Goal: Task Accomplishment & Management: Complete application form

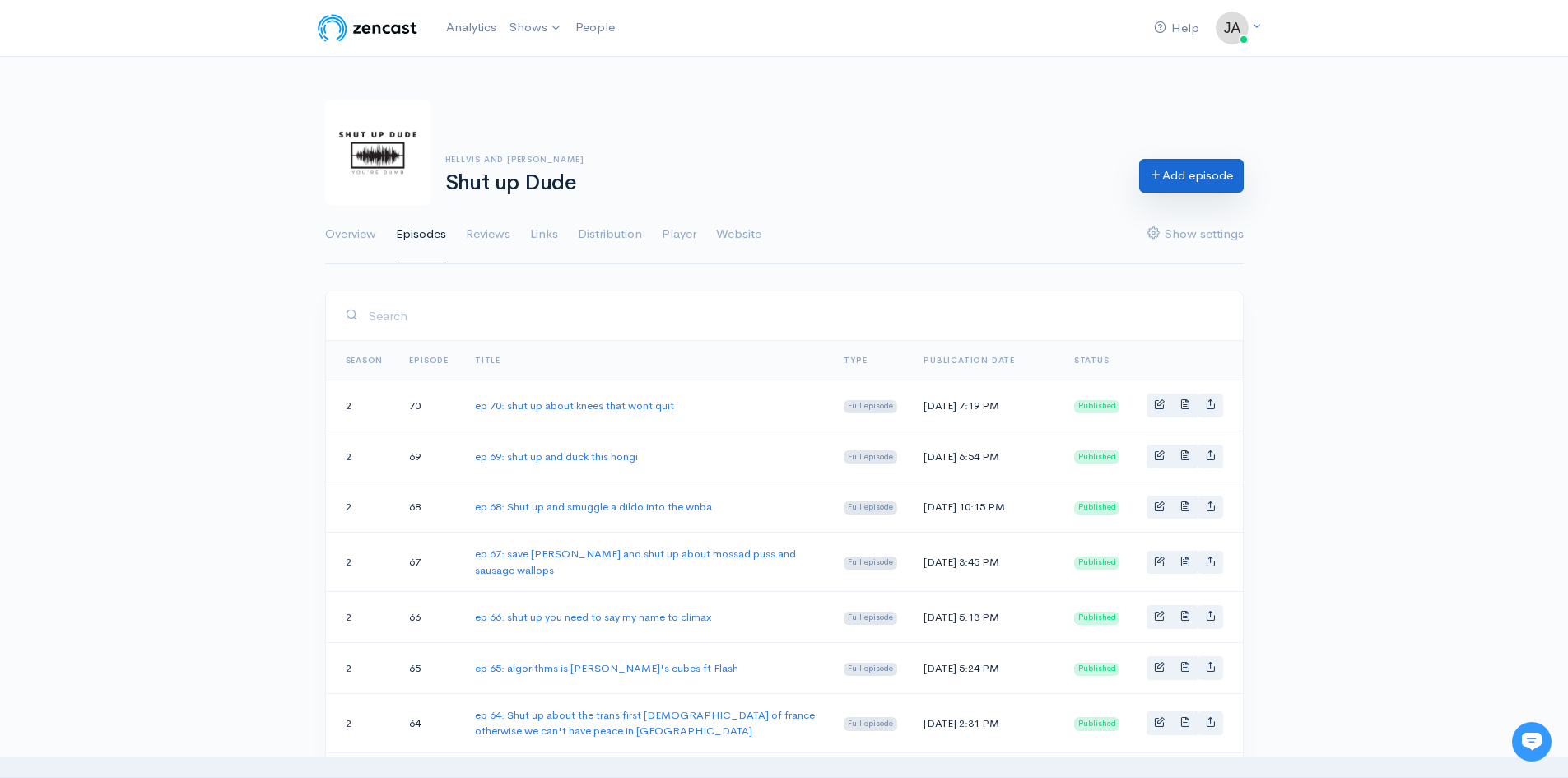
click at [1151, 180] on icon at bounding box center [1156, 174] width 13 height 13
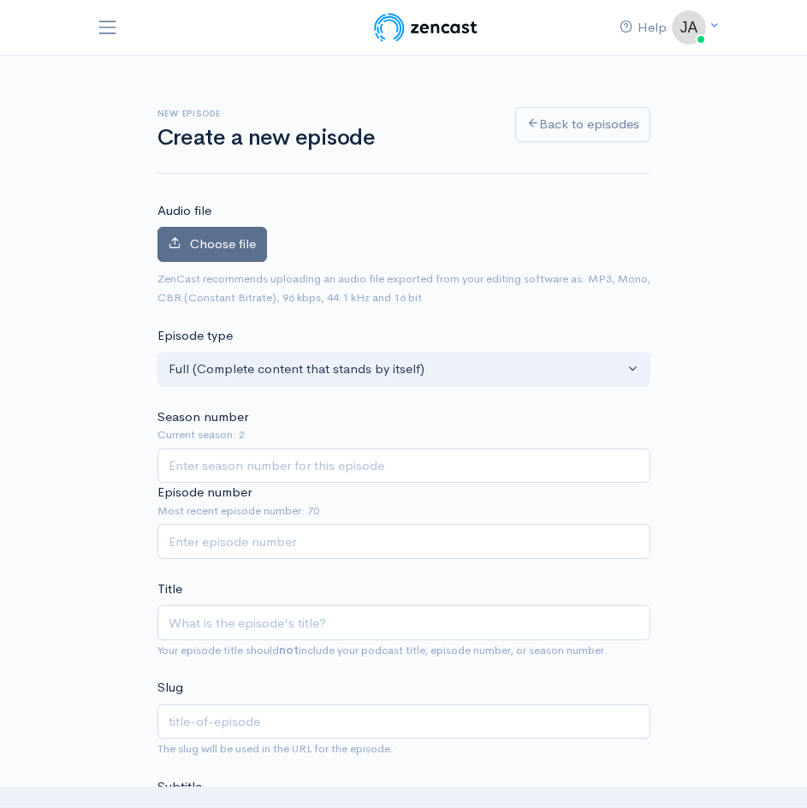
click at [211, 250] on span "Choose file" at bounding box center [223, 243] width 66 height 16
click at [0, 0] on input "Choose file" at bounding box center [0, 0] width 0 height 0
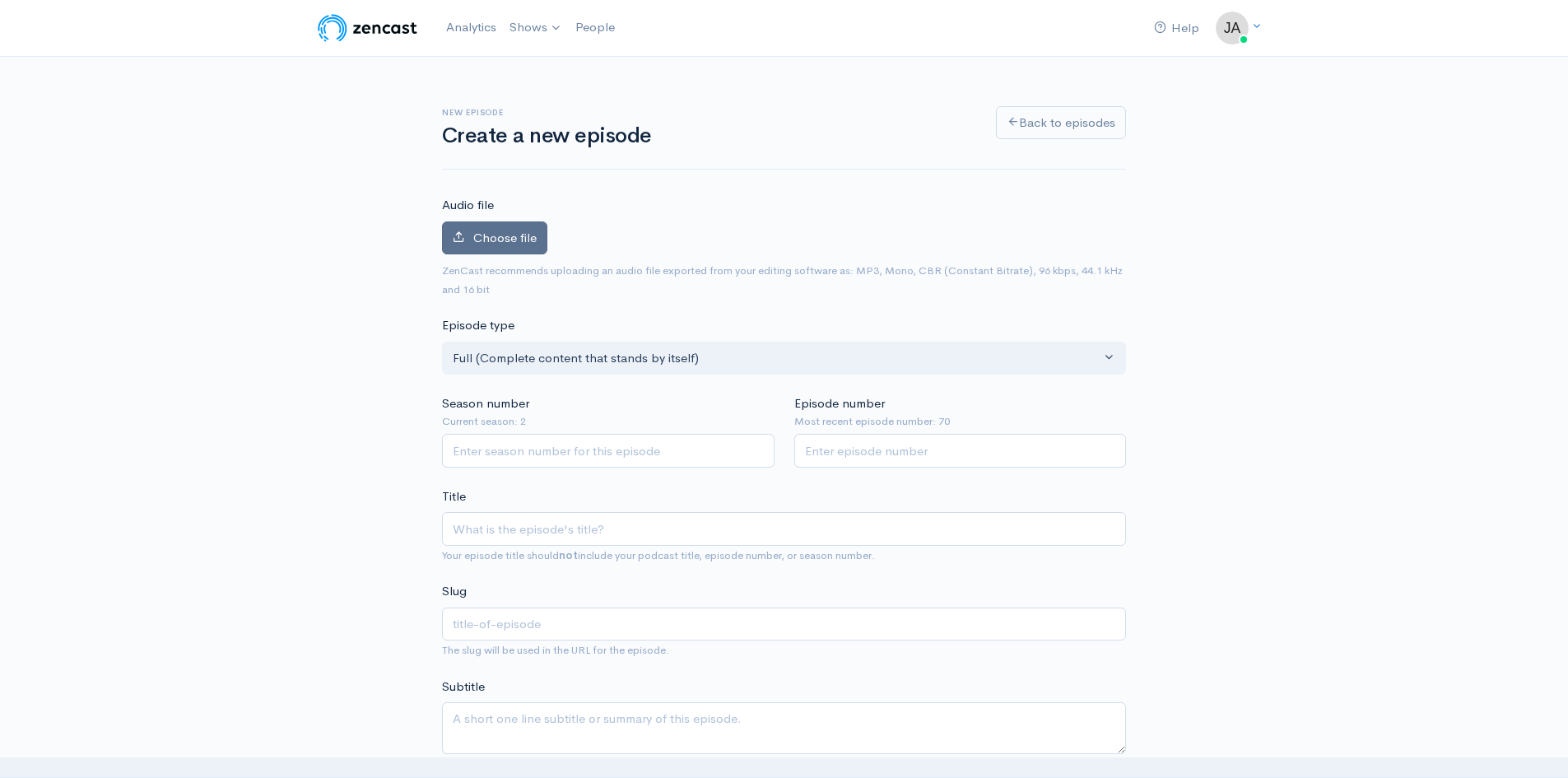
click at [473, 242] on span "Choose file" at bounding box center [505, 238] width 63 height 15
click at [0, 0] on input "Choose file" at bounding box center [0, 0] width 0 height 0
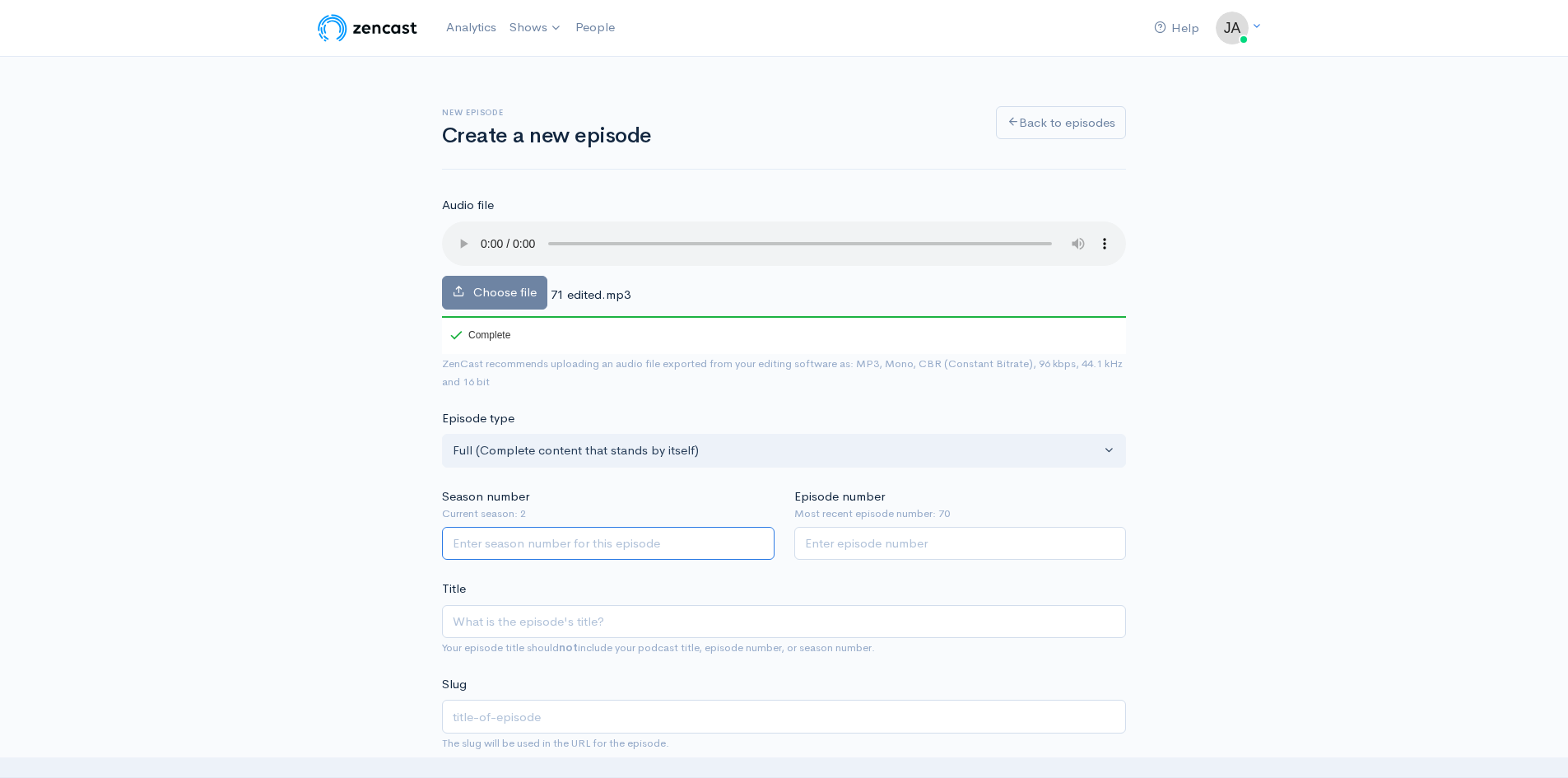
click at [647, 543] on input "Season number" at bounding box center [609, 543] width 333 height 34
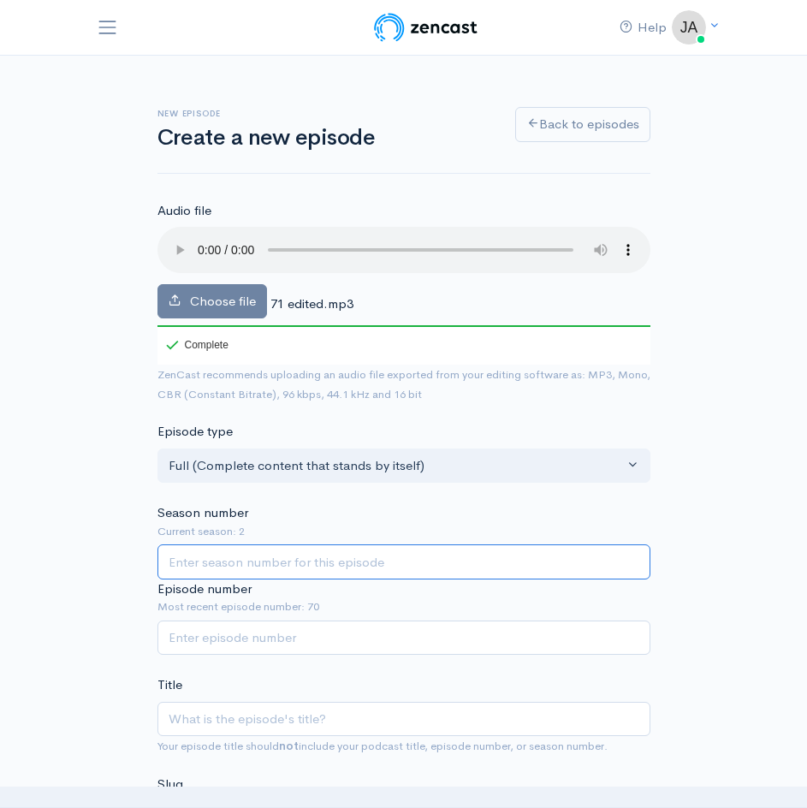
click at [345, 563] on input "Season number" at bounding box center [403, 561] width 493 height 35
type input "2"
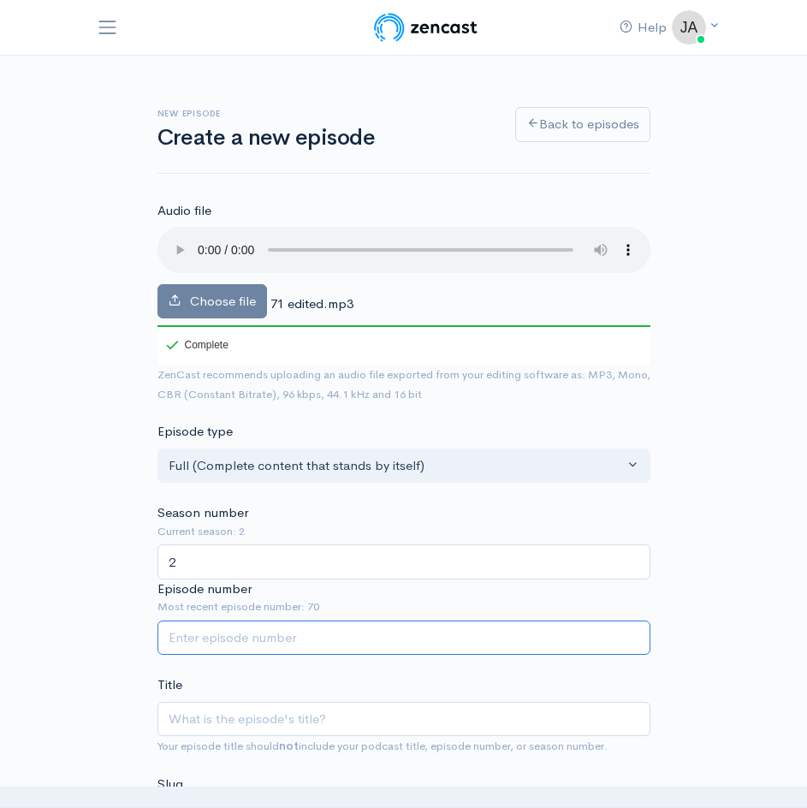
click at [318, 641] on input "Episode number" at bounding box center [403, 637] width 493 height 35
type input "70"
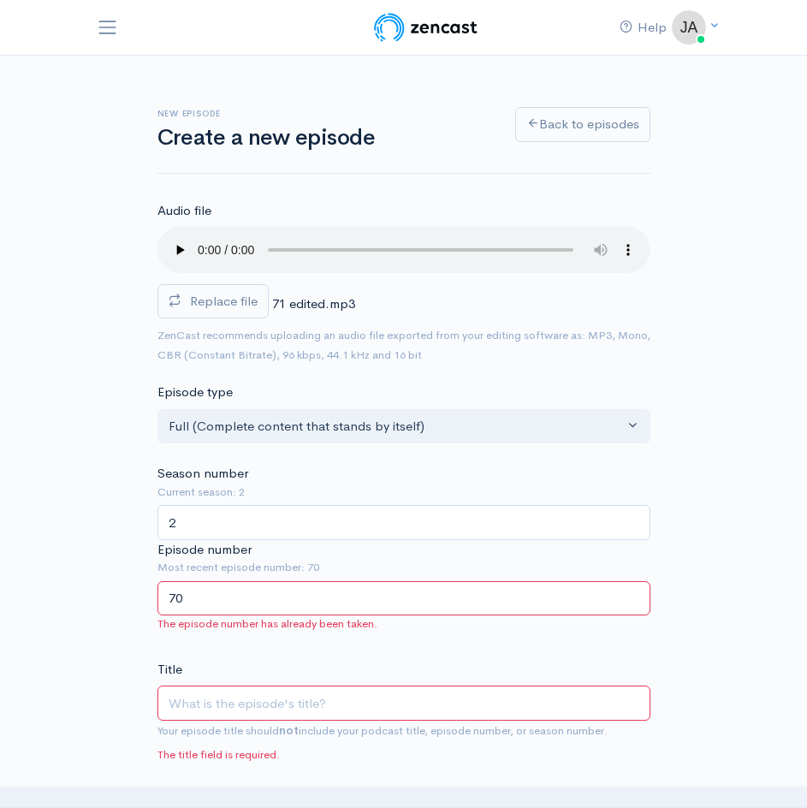
click at [291, 705] on input "Title" at bounding box center [403, 702] width 493 height 35
type input "ep"
type input "ep 7"
type input "ep-7"
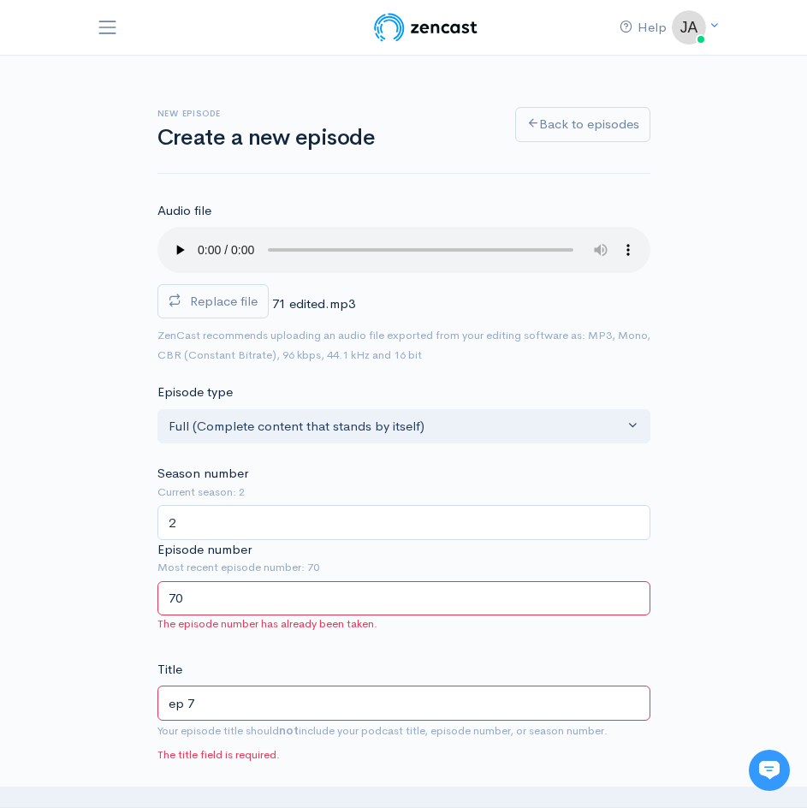
type input "ep 70"
type input "ep-70"
type input "ep 70: s"
type input "ep-70-s"
type input "ep 70: sh"
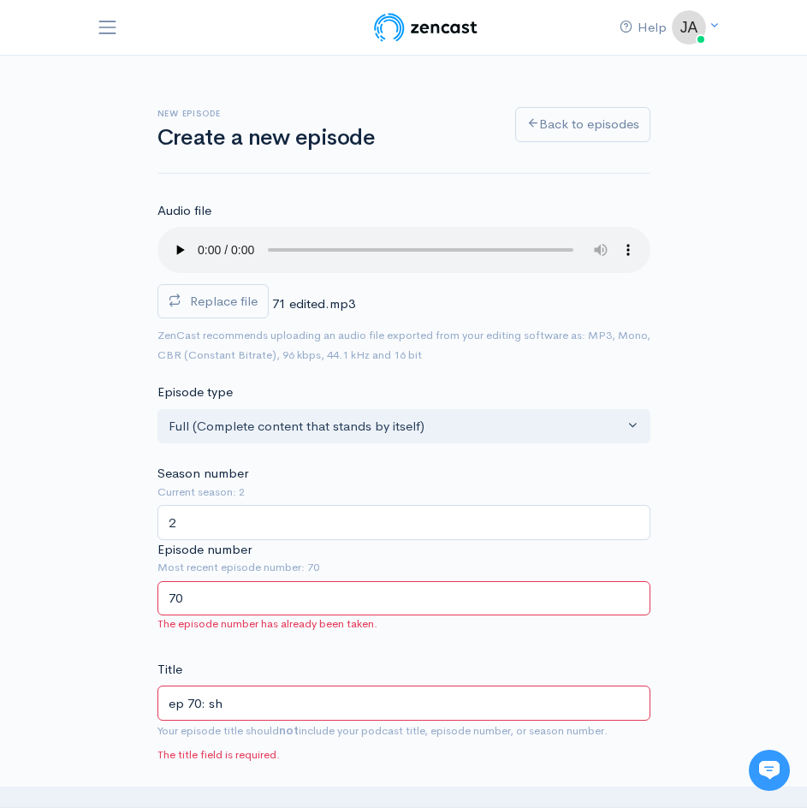
type input "ep-70-sh"
type input "ep 70: shu"
type input "ep-70-shu"
type input "ep 70: shut"
type input "ep-70-shut"
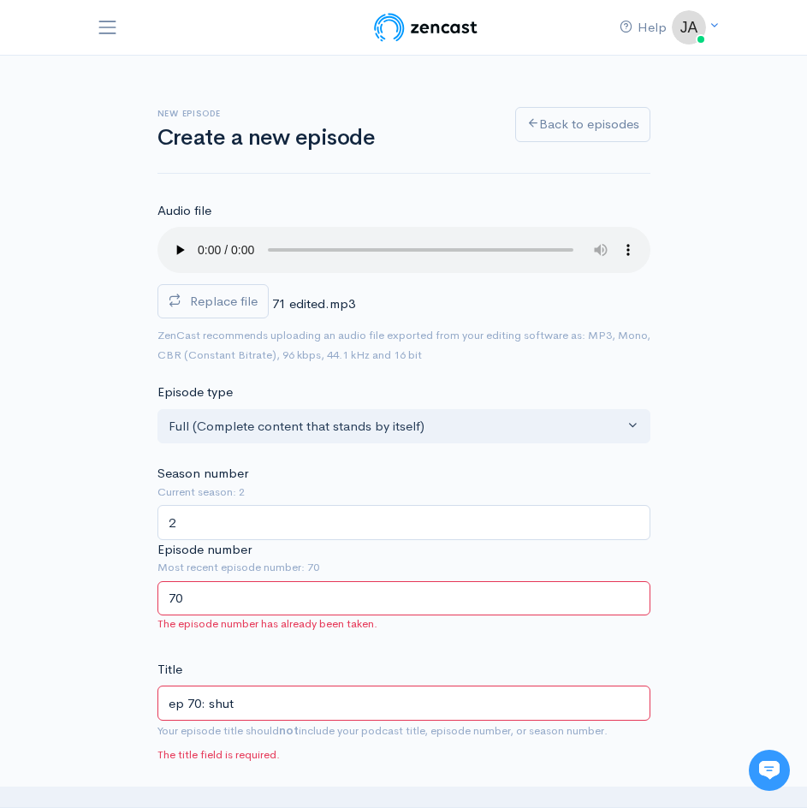
type input "ep 70: shut u"
type input "ep-70-shut-u"
type input "ep 70: shut up"
type input "ep-70-shut-up"
type input "ep 70: shut up ab"
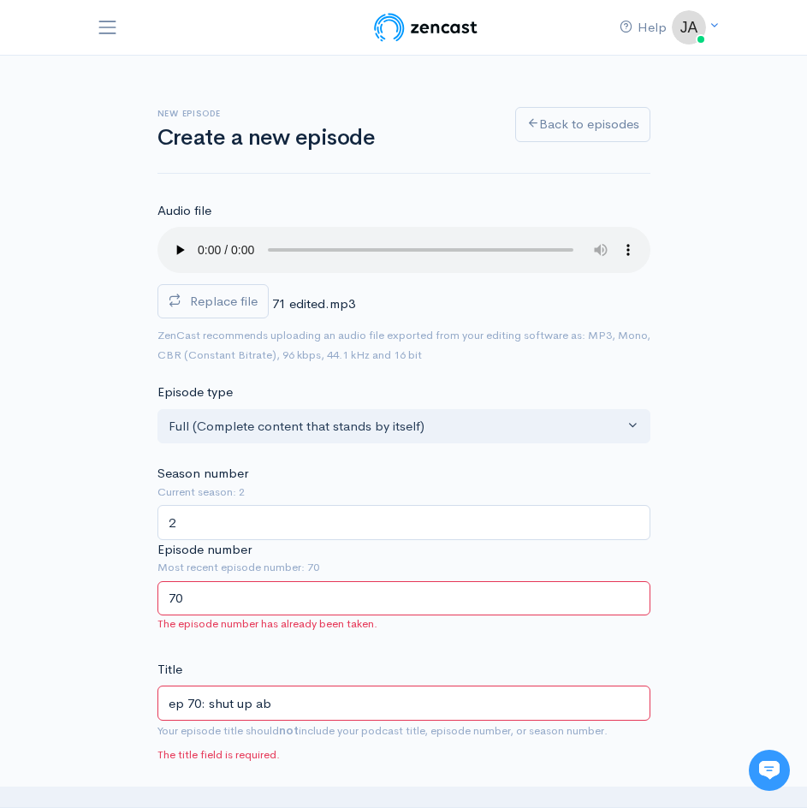
type input "ep-70-shut-up-ab"
type input "ep 70: shut up abo"
type input "ep-70-shut-up-abo"
type input "ep 70: shut up abou"
type input "ep-70-shut-up-abou"
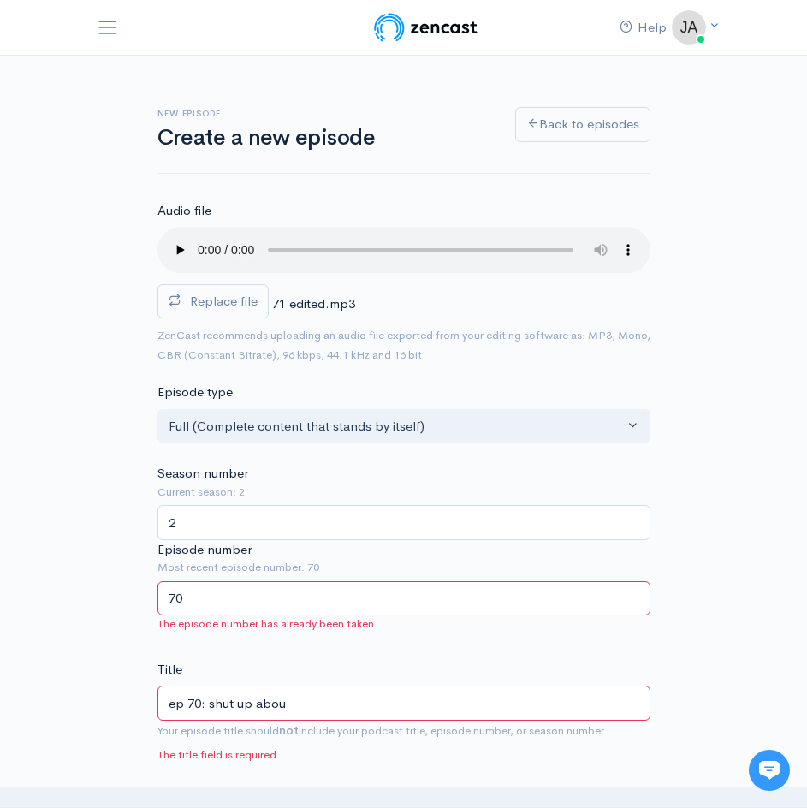
type input "ep 70: shut up about"
type input "ep-70-shut-up-about"
type input "ep 70: shut up about h"
type input "ep-70-shut-up-about-h"
type input "ep 70: shut up about ho"
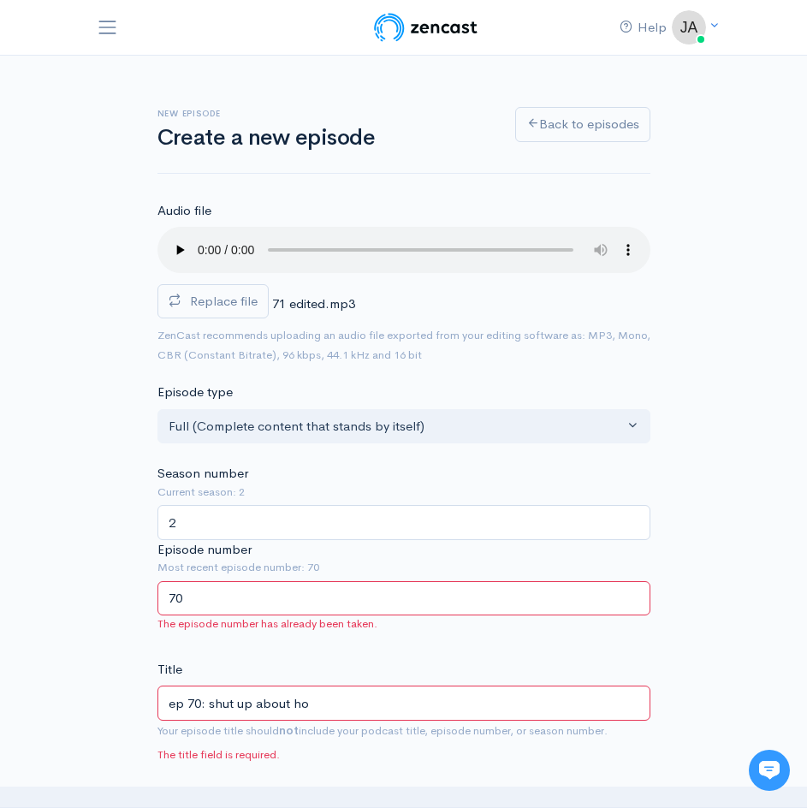
type input "ep-70-shut-up-about-ho"
type input "ep 70: shut up about how"
type input "ep-70-shut-up-about-how"
type input "ep 70: shut up about how y"
type input "ep-70-shut-up-about-how-y"
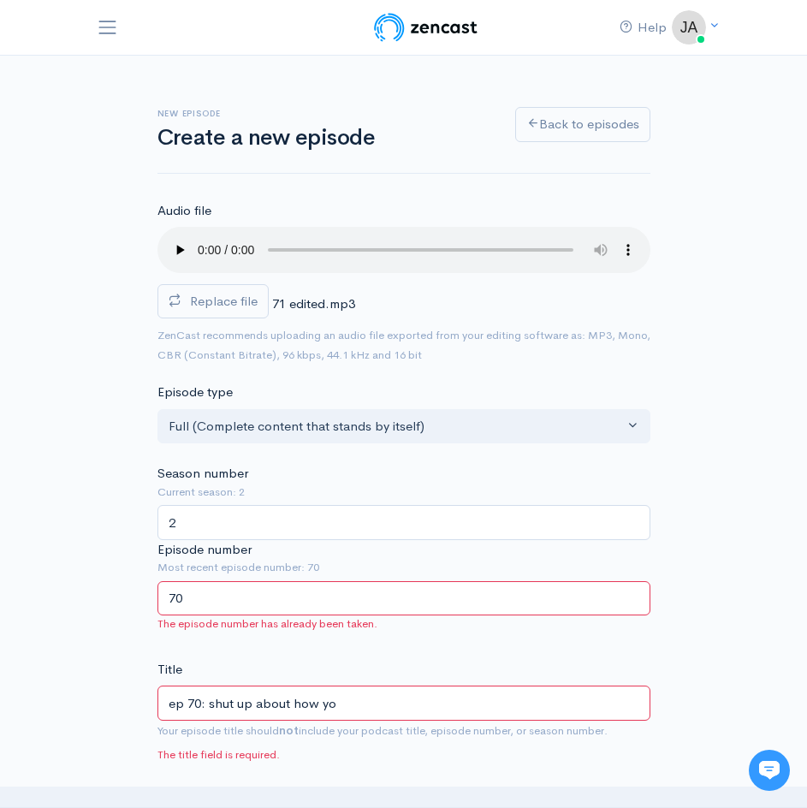
type input "ep 70: shut up about how you"
type input "ep-70-shut-up-about-how-you"
type input "ep 70: shut up about how you g"
type input "ep-70-shut-up-about-how-you-g"
type input "ep 70: shut up about how you ge"
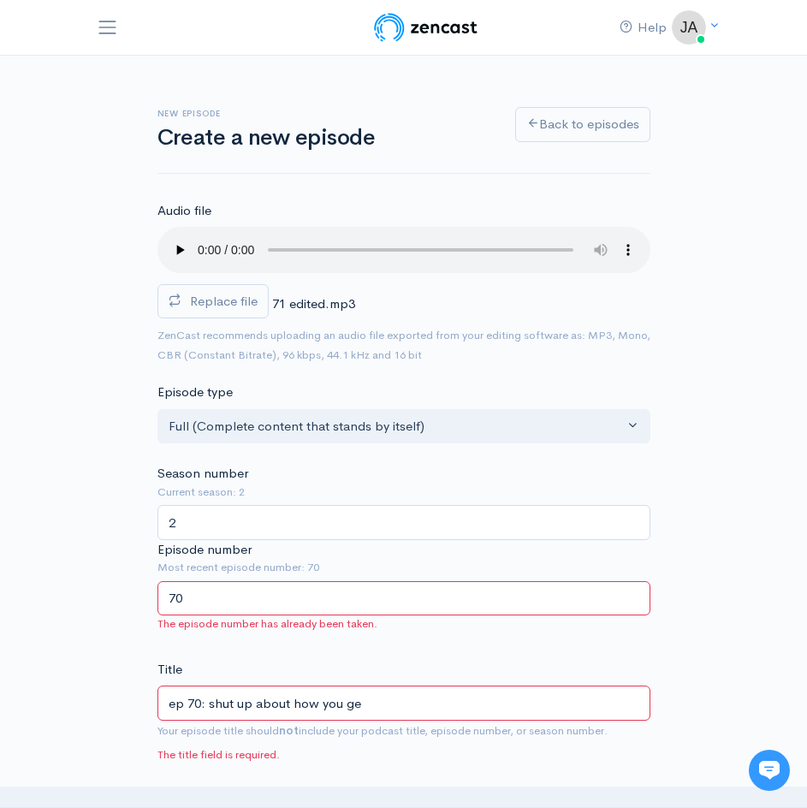
type input "ep-70-shut-up-about-how-you-ge"
type input "ep 70: shut up about how you get"
type input "ep-70-shut-up-about-how-you-get"
type input "ep 70: shut up about how you get t"
type input "ep-70-shut-up-about-how-you-get-t"
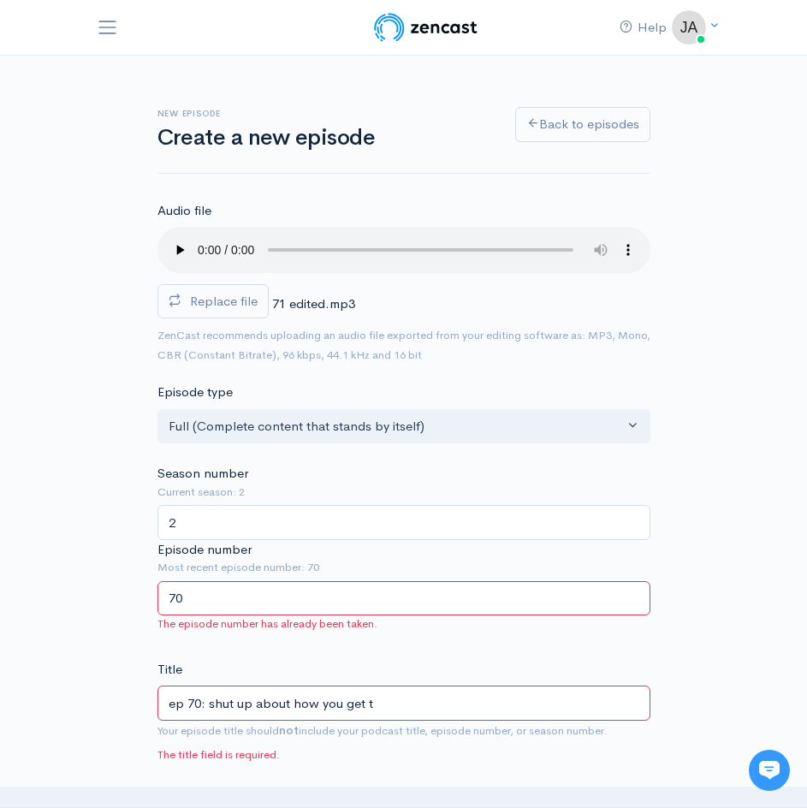
type input "ep 70: shut up about how you get to"
type input "ep-70-shut-up-about-how-you-get-to"
type input "ep 70: shut up about how you get to i"
type input "ep-70-shut-up-about-how-you-get-to-i"
type input "ep 70: shut up about how you get to in"
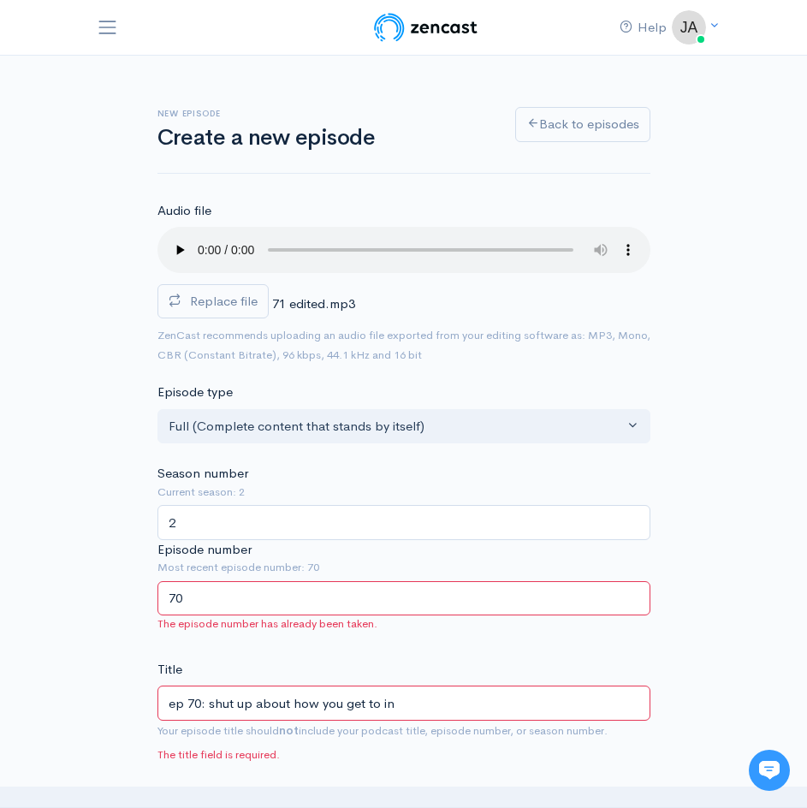
type input "ep-70-shut-up-about-how-you-get-to-in"
type input "ep 70: shut up about how you get to inv"
type input "ep-70-shut-up-about-how-you-get-to-inv"
type input "ep 70: shut up about how you get to inve"
type input "ep-70-shut-up-about-how-you-get-to-inve"
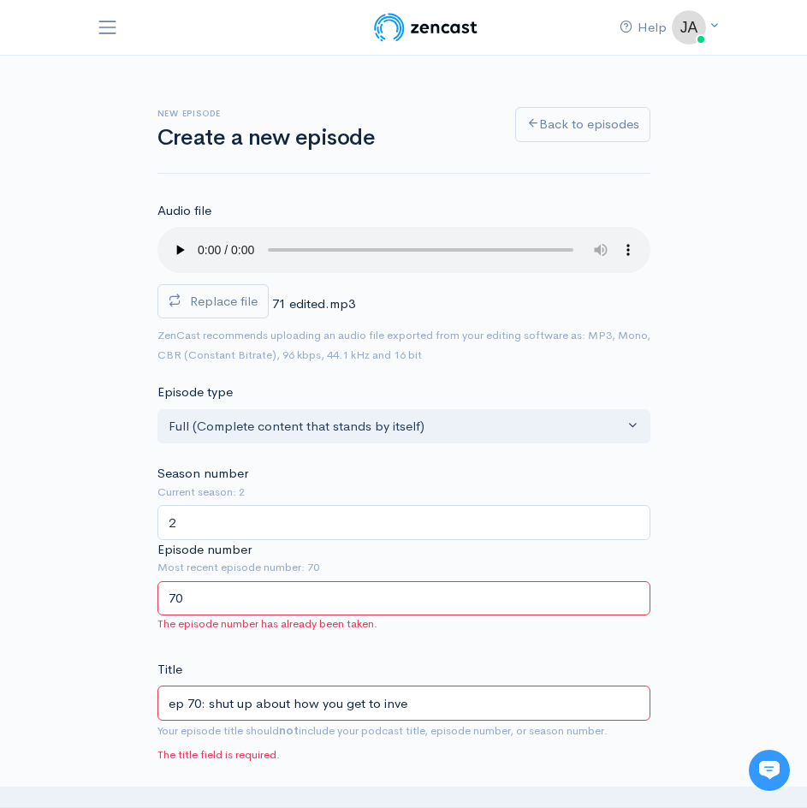
type input "ep 70: shut up about how you get to inver"
type input "ep-70-shut-up-about-how-you-get-to-inver"
type input "ep 70: shut up about how you get to inverc"
type input "ep-70-shut-up-about-how-you-get-to-inverc"
type input "ep 70: shut up about how you get to inverca"
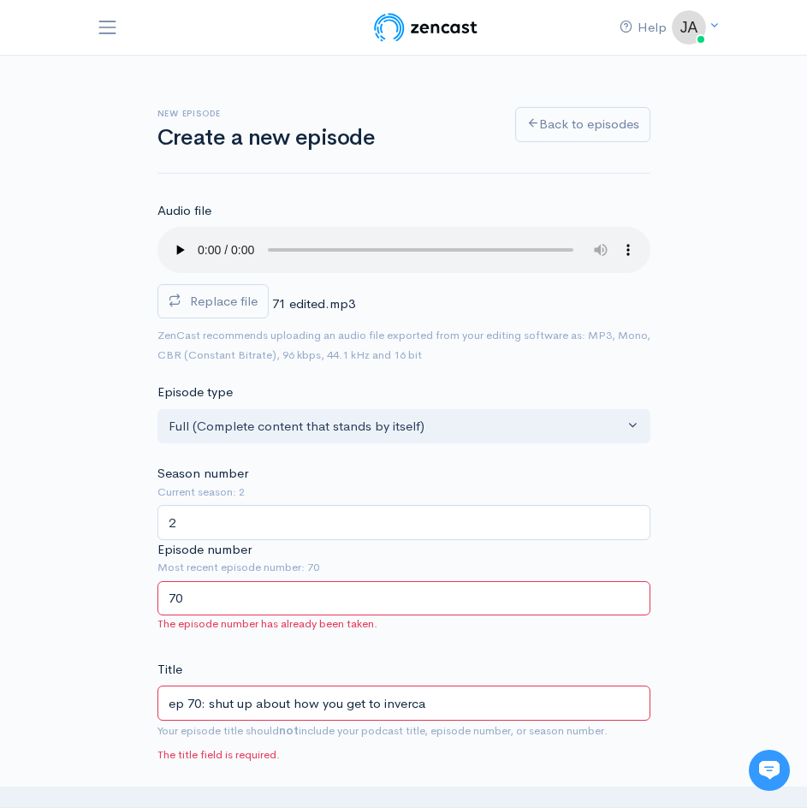
type input "ep-70-shut-up-about-how-you-get-to-inverca"
type input "ep 70: shut up about how you get to invercar"
type input "ep-70-shut-up-about-how-you-get-to-invercar"
type input "ep 70: shut up about how you get to invercarg"
type input "ep-70-shut-up-about-how-you-get-to-invercarg"
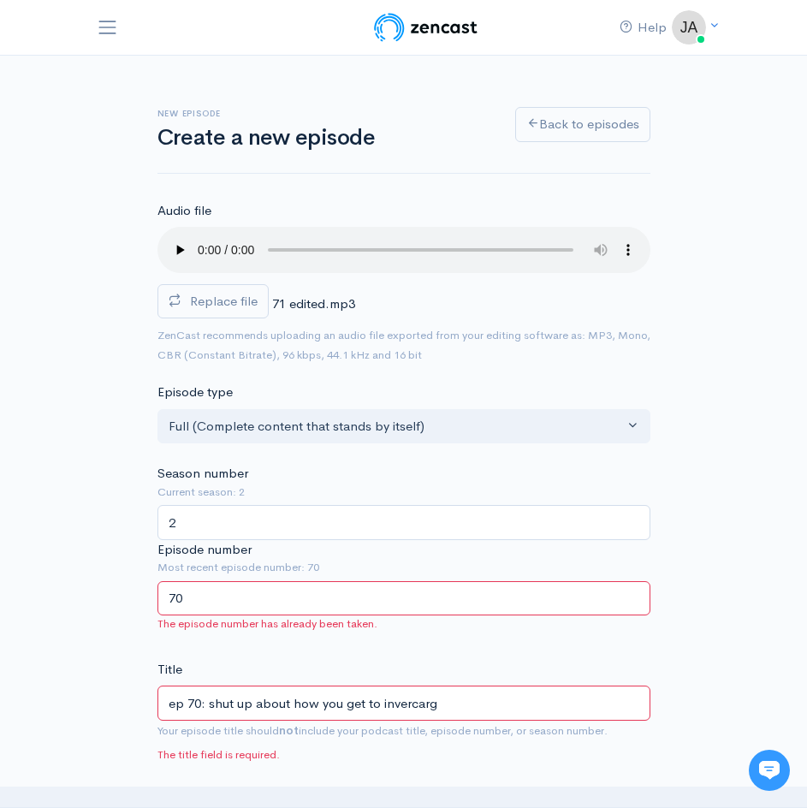
type input "ep 70: shut up about how you get to invercargi"
type input "ep-70-shut-up-about-how-you-get-to-invercargi"
type input "ep 70: shut up about how you get to invercargil"
type input "ep-70-shut-up-about-how-you-get-to-invercargil"
type input "ep 70: shut up about how you get to invercargill"
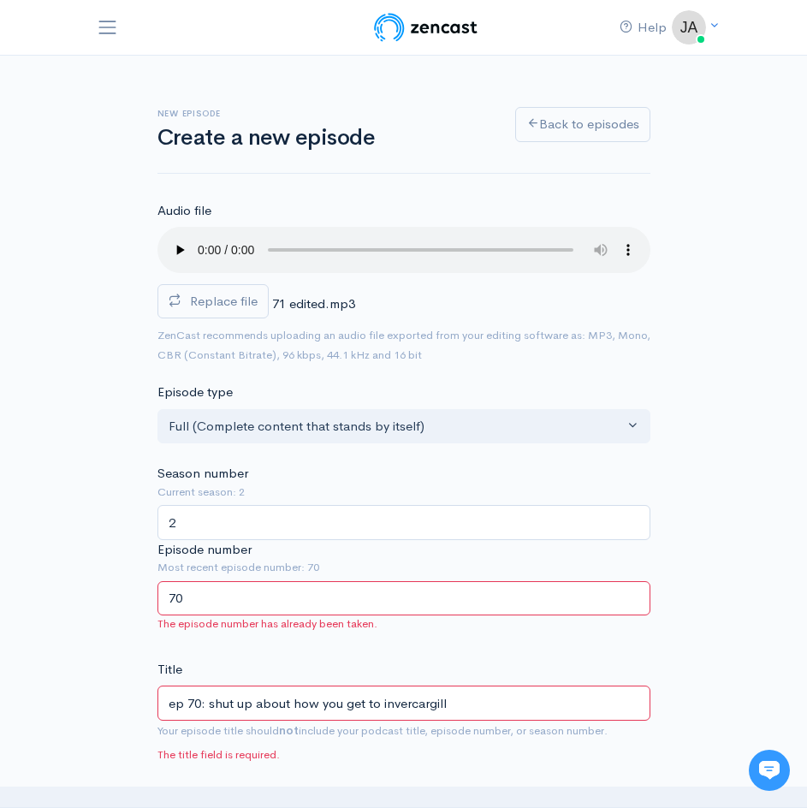
type input "ep-70-shut-up-about-how-you-get-to-invercargill"
type input "ep 70: shut up about how you get to nvercargill"
type input "ep-70-shut-up-about-how-you-get-to-nvercargill"
type input "ep 70: shut up about how you get to Invercargill"
type input "ep-70-shut-up-about-how-you-get-to-invercargill"
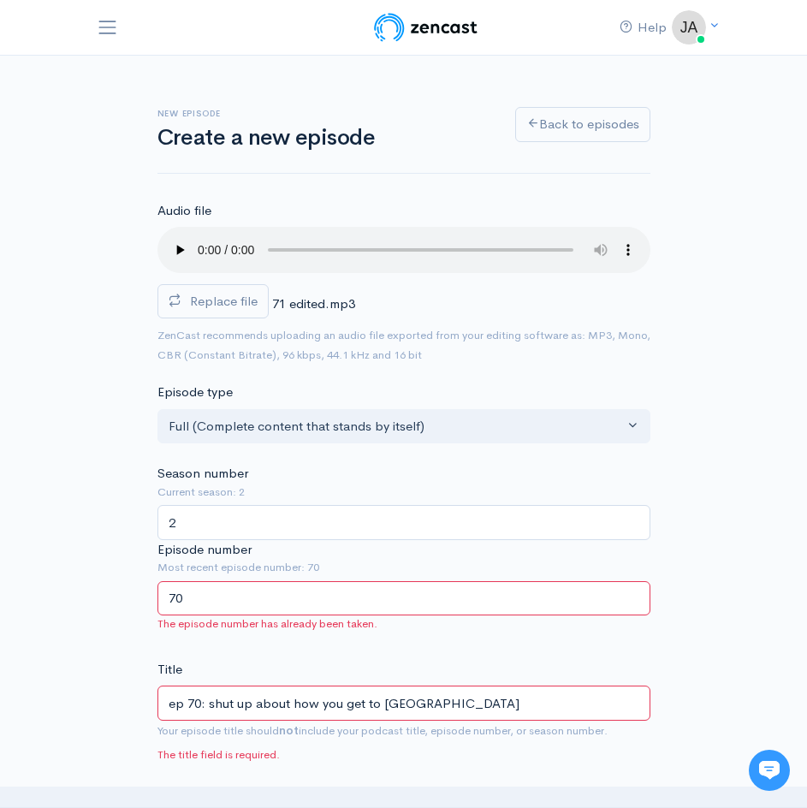
click at [487, 708] on input "ep 70: shut up about how you get to Invercargill" at bounding box center [403, 702] width 493 height 35
click at [384, 703] on input "ep 70: shut up about how you get to Invercargill" at bounding box center [403, 702] width 493 height 35
type input "ep 70: shut up about how you get to nvercargill"
type input "ep-70-shut-up-about-how-you-get-to-nvercargill"
type input "ep 70: shut up about how you get to Invercargill"
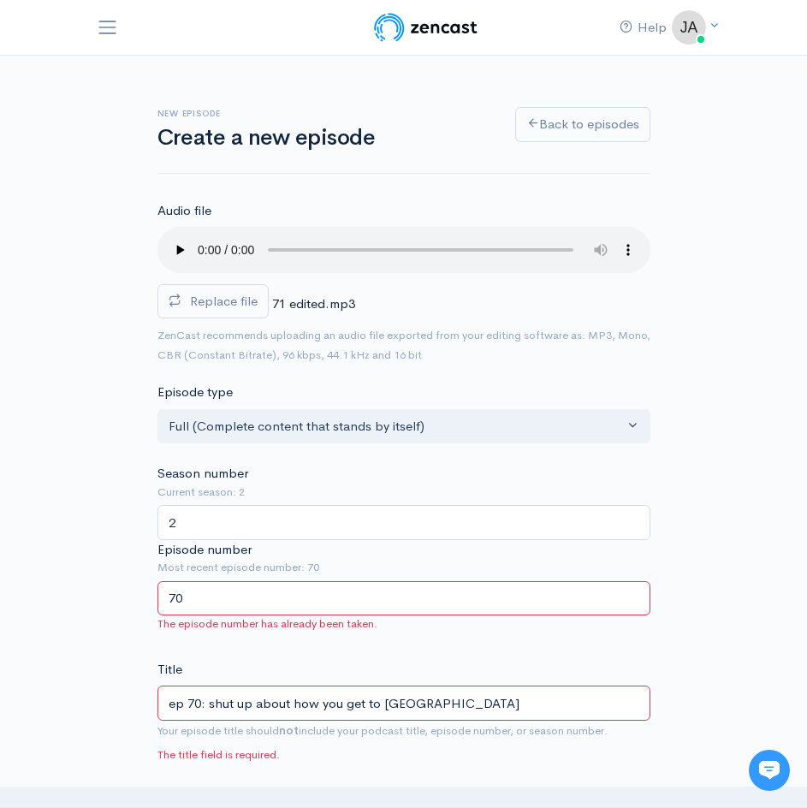
type input "ep-70-shut-up-about-how-you-get-to-invercargill"
type input "ep 70: shut up about how you get to Invercargill"
click at [246, 608] on input "70" at bounding box center [403, 598] width 493 height 35
type input "71"
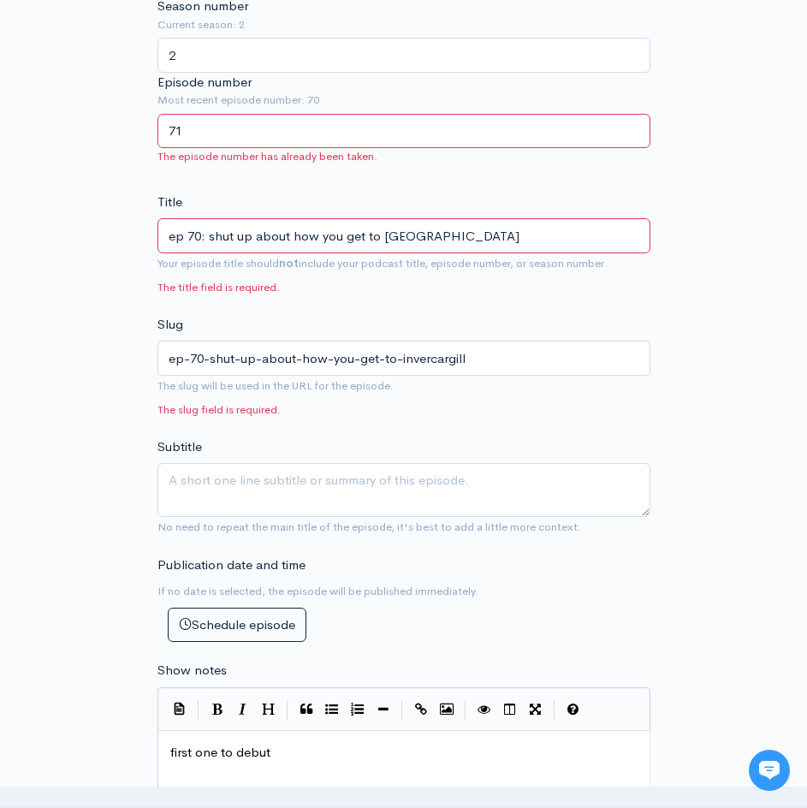
scroll to position [513, 0]
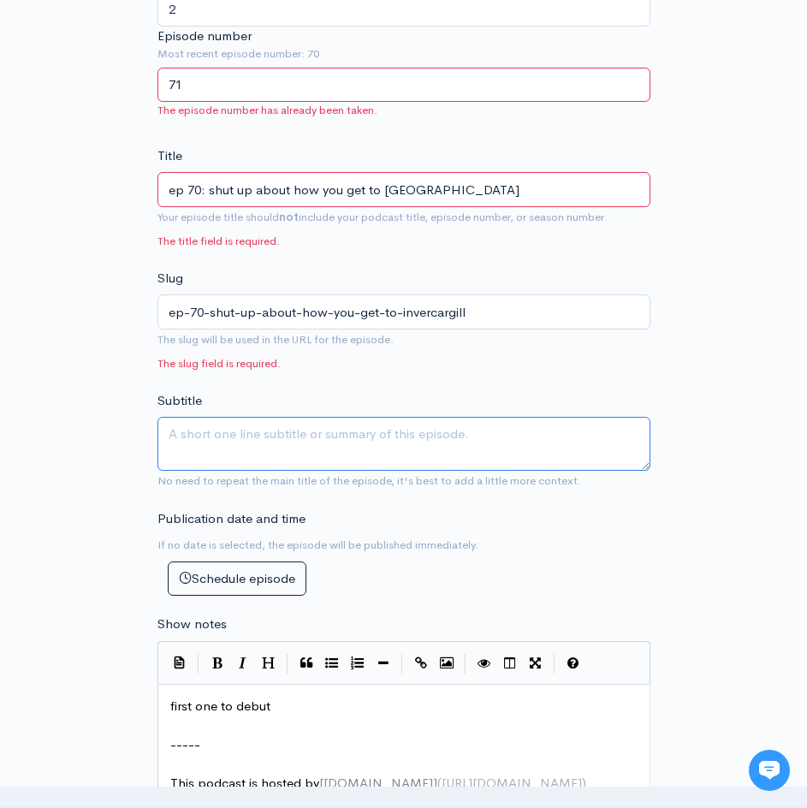
click at [466, 436] on textarea "Subtitle" at bounding box center [403, 444] width 493 height 54
type textarea "H"
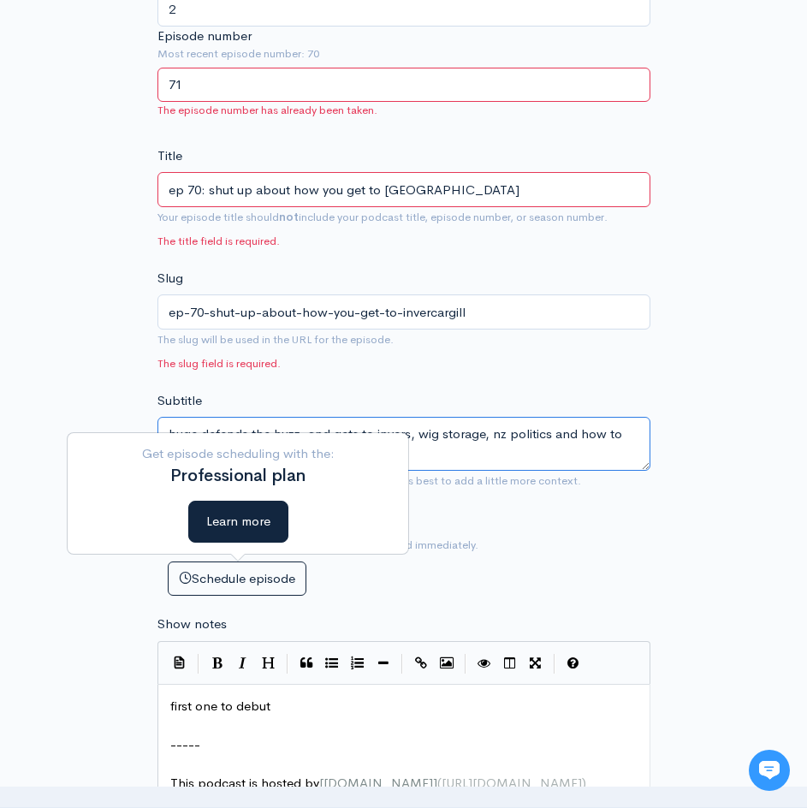
type textarea "huge defends the huzz, and gets to invers, wig storage, nz politics and how to …"
click at [48, 650] on div "New episode Create a new episode Back to episodes Audio file Replace file 71 ed…" at bounding box center [403, 569] width 807 height 2055
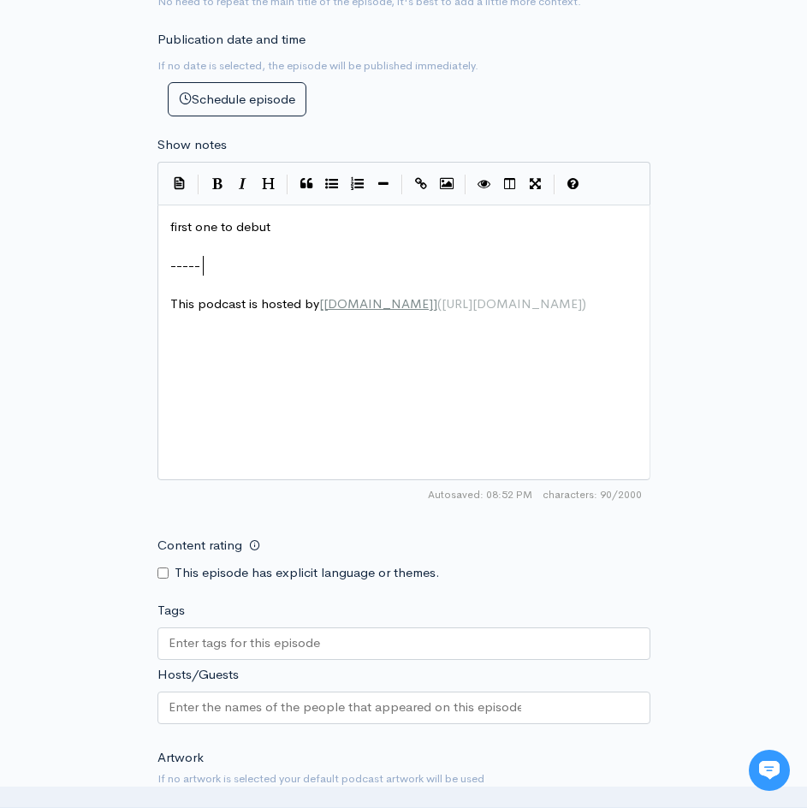
scroll to position [6, 0]
type textarea "first one to debut -----"
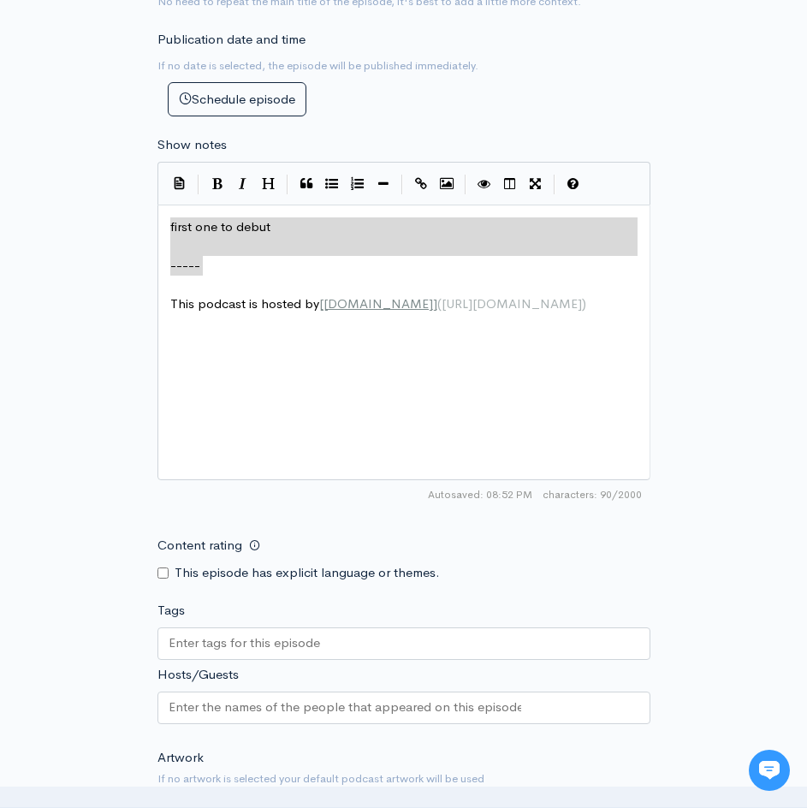
drag, startPoint x: 300, startPoint y: 263, endPoint x: 82, endPoint y: 213, distance: 223.0
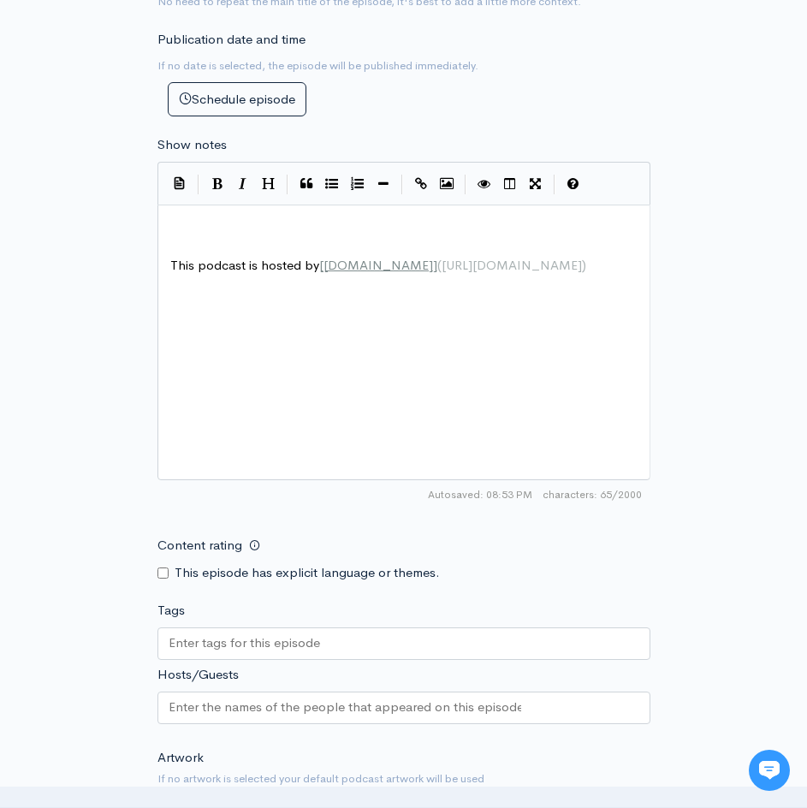
click at [240, 217] on pre "​" at bounding box center [410, 227] width 487 height 20
type textarea "​"
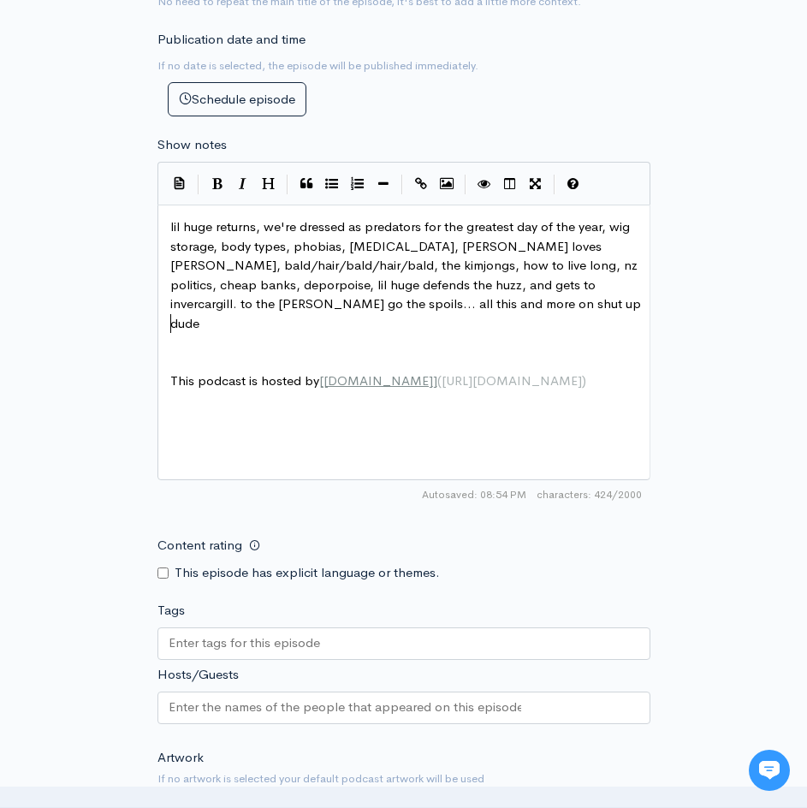
click at [168, 575] on input "Content rating" at bounding box center [162, 572] width 11 height 11
checkbox input "true"
click at [195, 642] on input "Tags" at bounding box center [246, 643] width 154 height 20
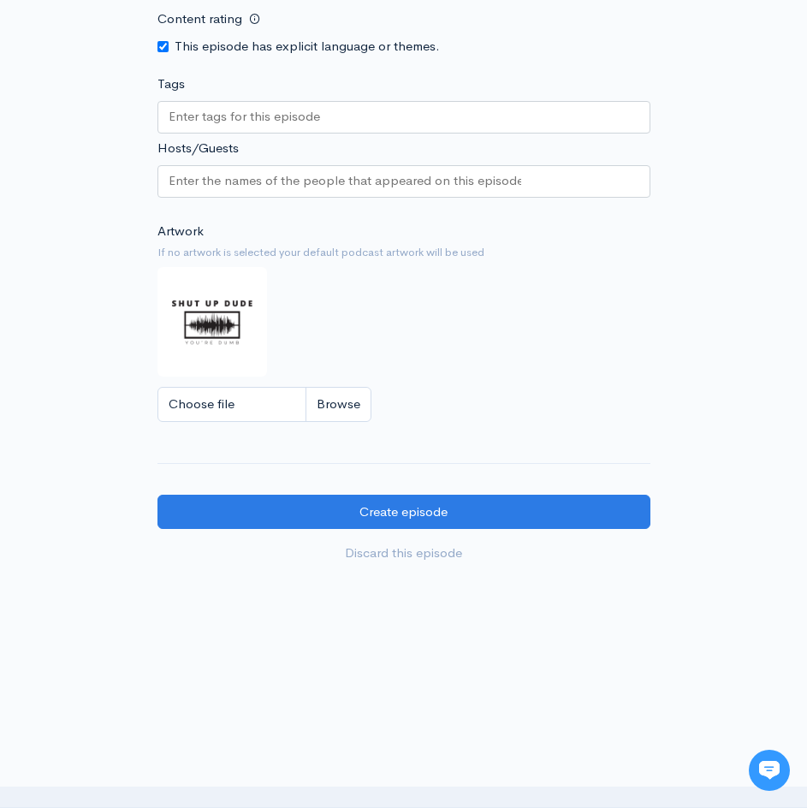
scroll to position [1525, 0]
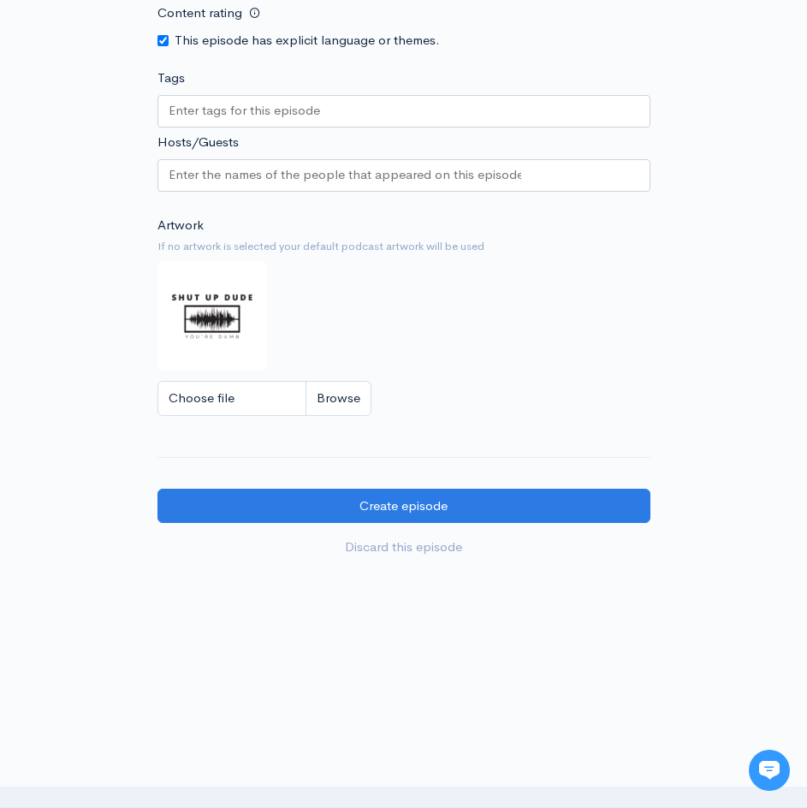
click at [255, 109] on input "Tags" at bounding box center [246, 111] width 154 height 20
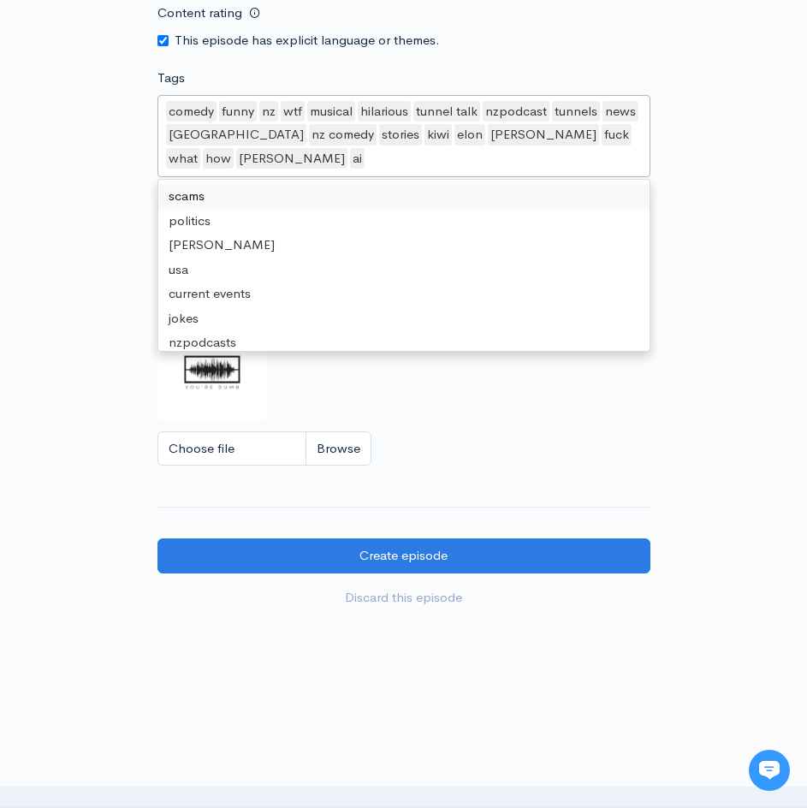
click at [183, 169] on div "comedy funny nz wtf musical hilarious tunnel talk nzpodcast tunnels news new ze…" at bounding box center [403, 136] width 493 height 83
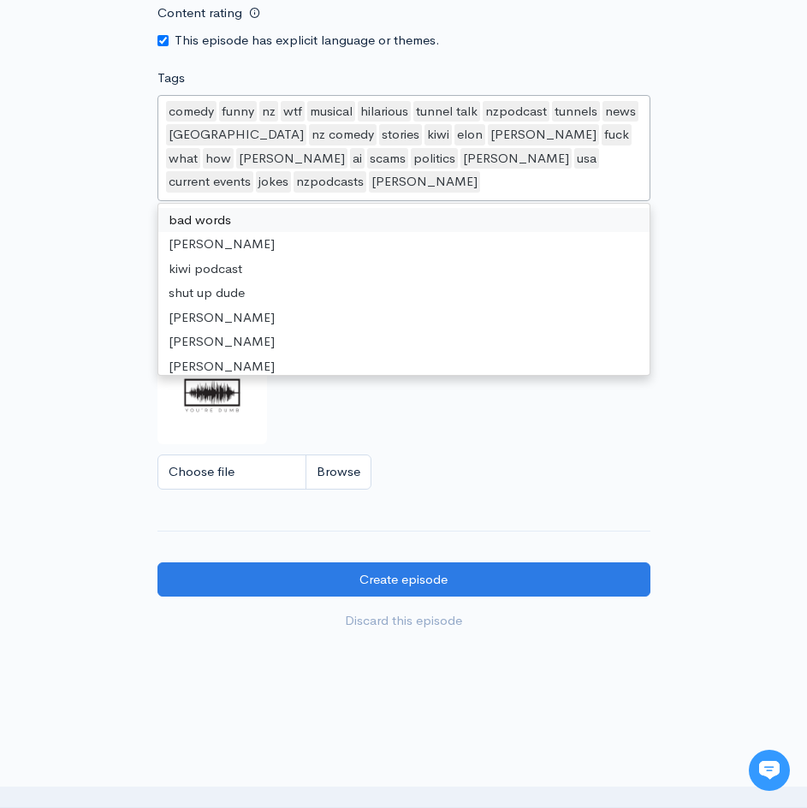
click at [184, 195] on div "comedy funny nz wtf musical hilarious tunnel talk nzpodcast tunnels news new ze…" at bounding box center [403, 148] width 493 height 106
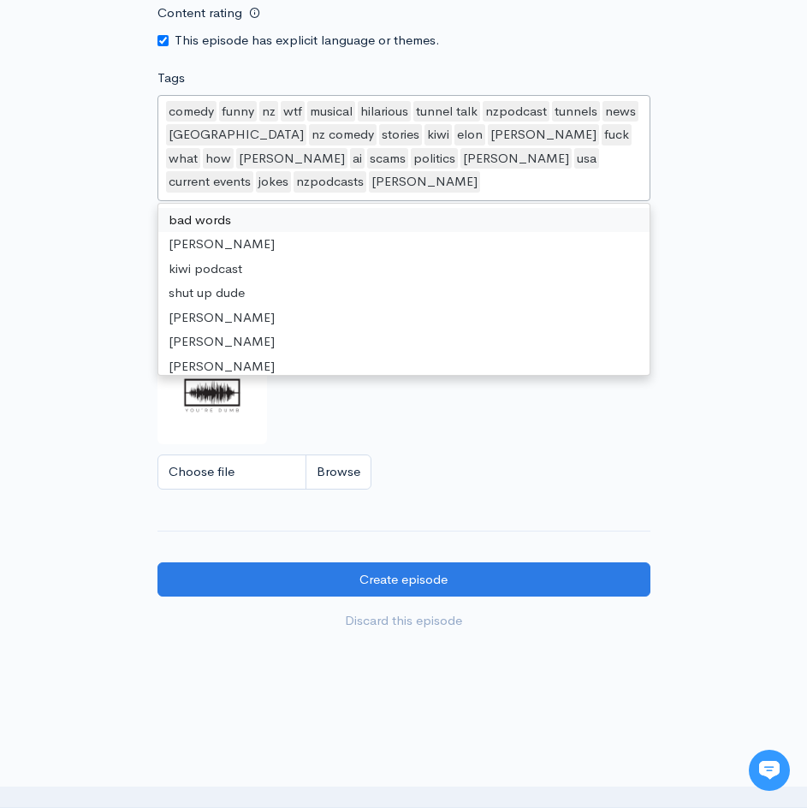
click at [184, 195] on div "comedy funny nz wtf musical hilarious tunnel talk nzpodcast tunnels news new ze…" at bounding box center [403, 148] width 493 height 106
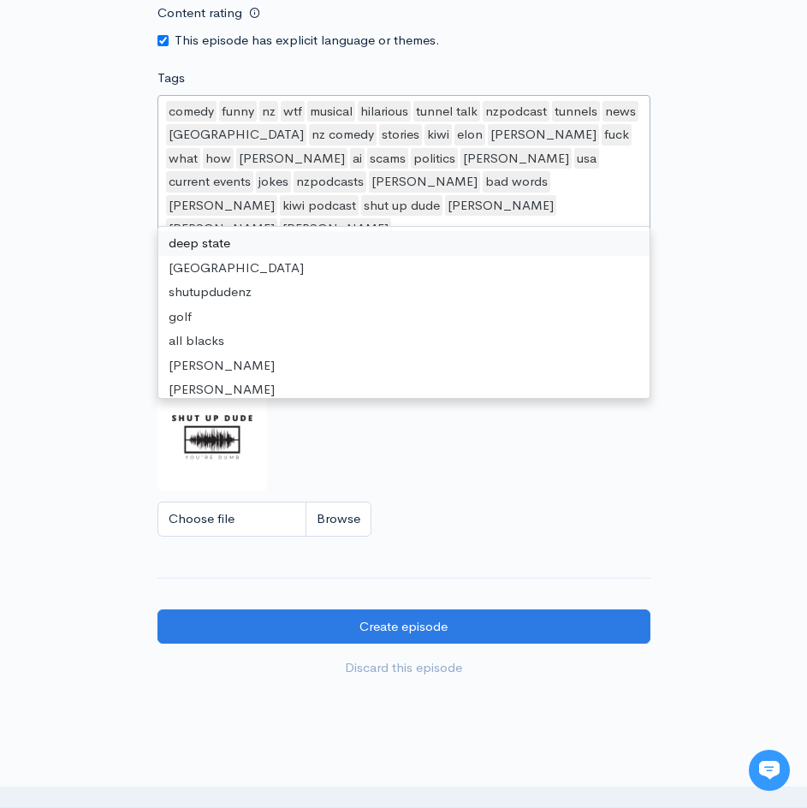
click at [188, 217] on div "comedy funny nz wtf musical hilarious tunnel talk nzpodcast tunnels news new ze…" at bounding box center [403, 171] width 493 height 153
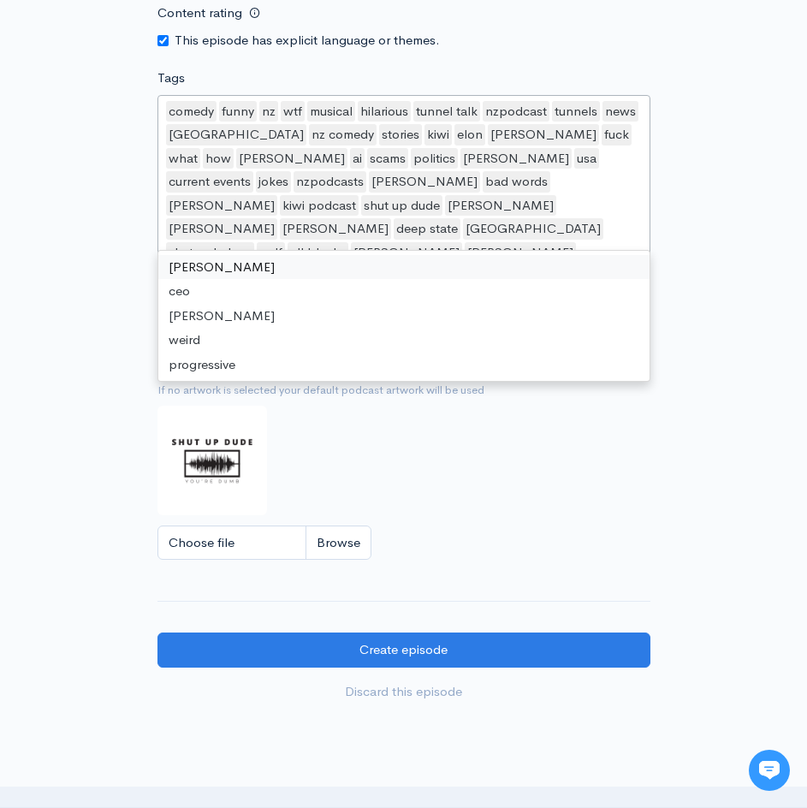
click at [192, 242] on div "comedy funny nz wtf musical hilarious tunnel talk nzpodcast tunnels news new ze…" at bounding box center [403, 183] width 493 height 177
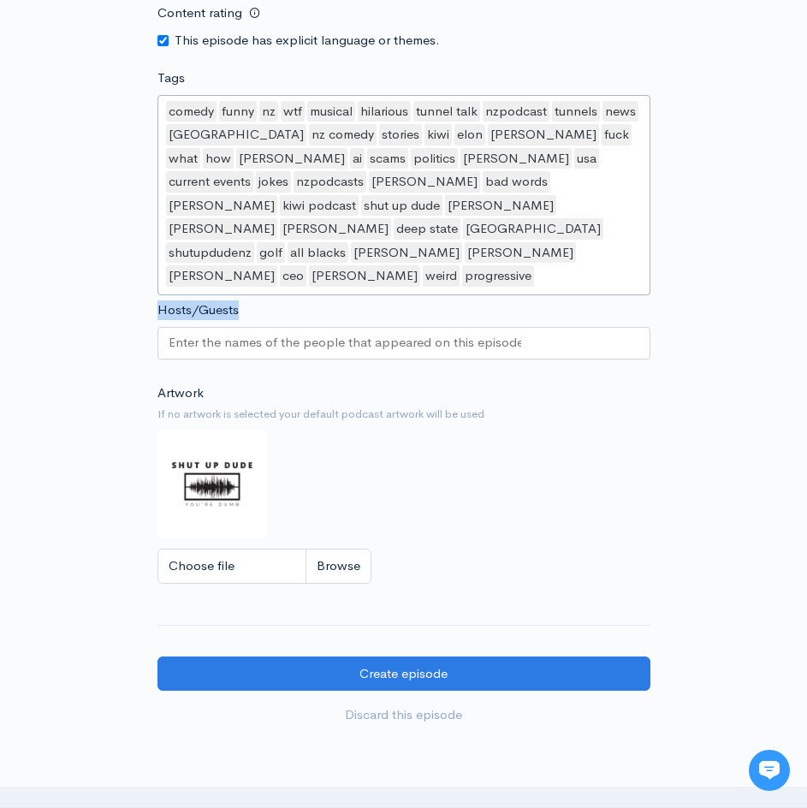
click at [191, 300] on label "Hosts/Guests" at bounding box center [197, 310] width 81 height 20
click at [191, 333] on input "Hosts/Guests" at bounding box center [345, 343] width 353 height 20
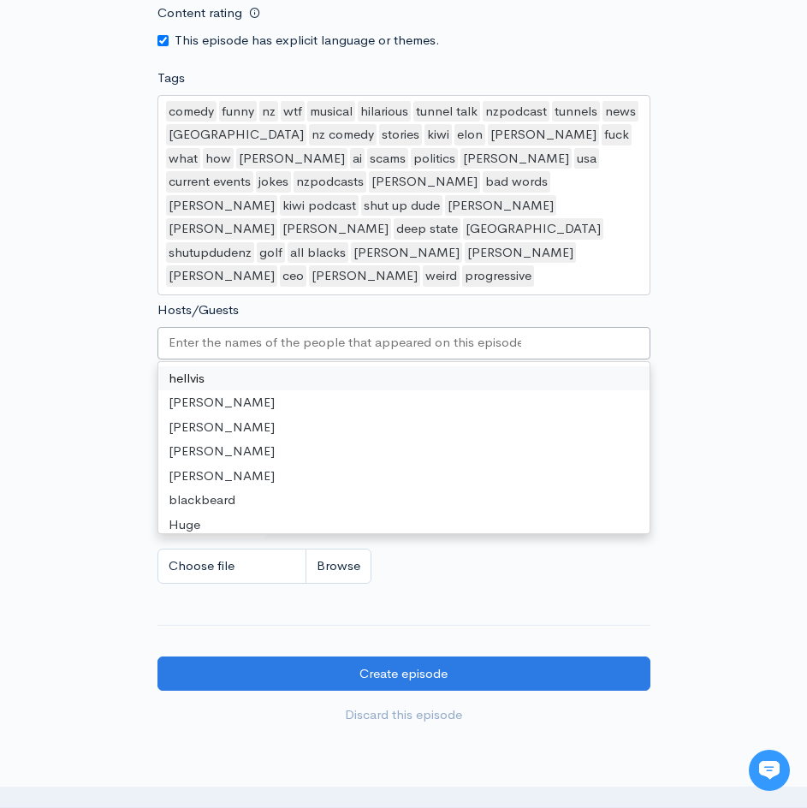
click at [177, 333] on input "Hosts/Guests" at bounding box center [345, 343] width 353 height 20
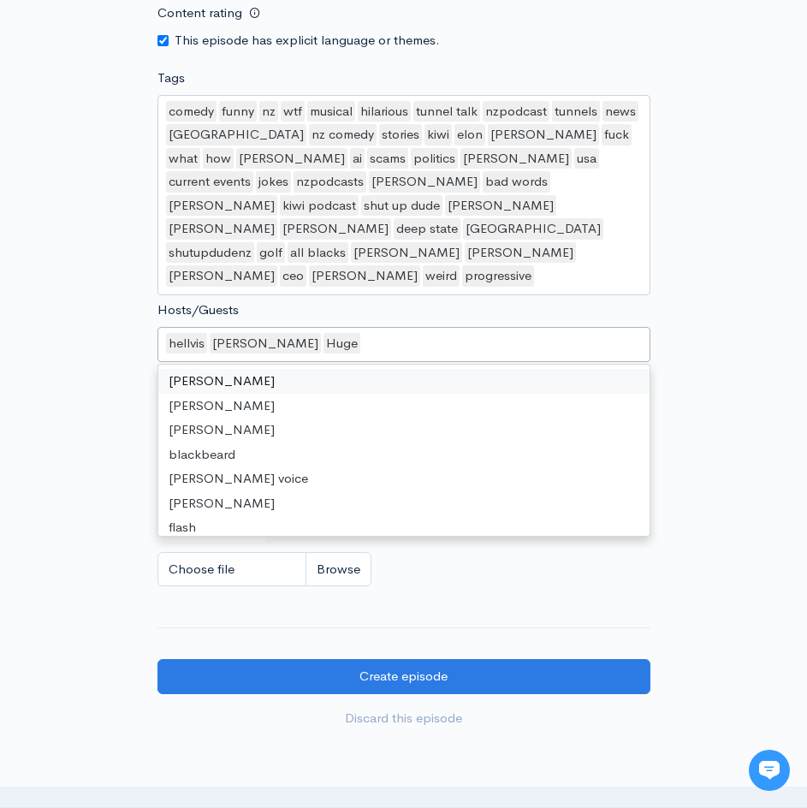
click at [323, 333] on div "Huge" at bounding box center [341, 343] width 37 height 21
click at [302, 327] on div "hellvis jizzy mcknight" at bounding box center [403, 345] width 493 height 36
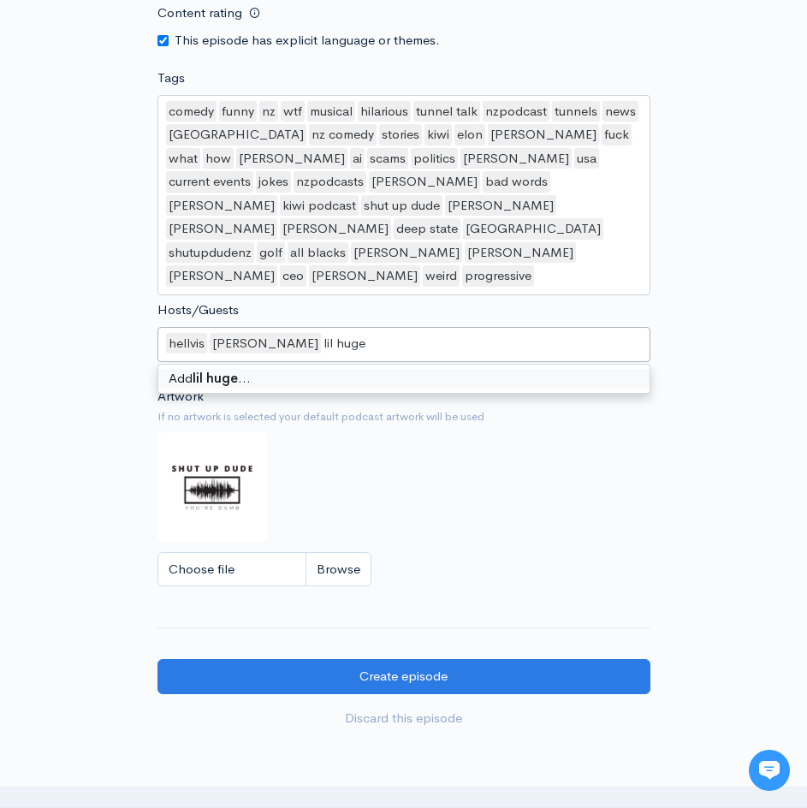
type input "lil huge"
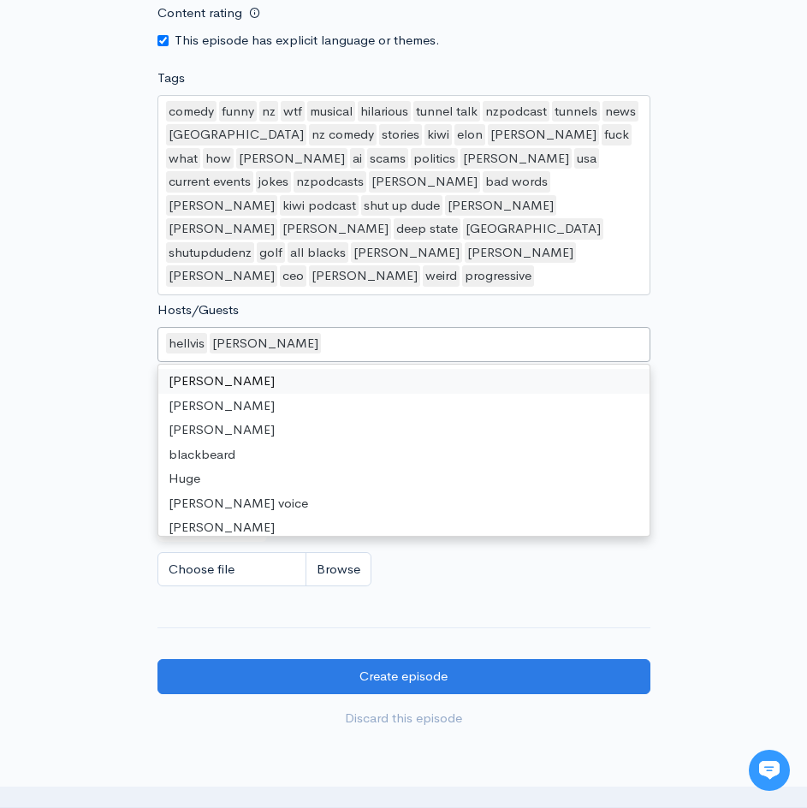
click at [408, 327] on div "hellvis jizzy mcknight" at bounding box center [403, 345] width 493 height 36
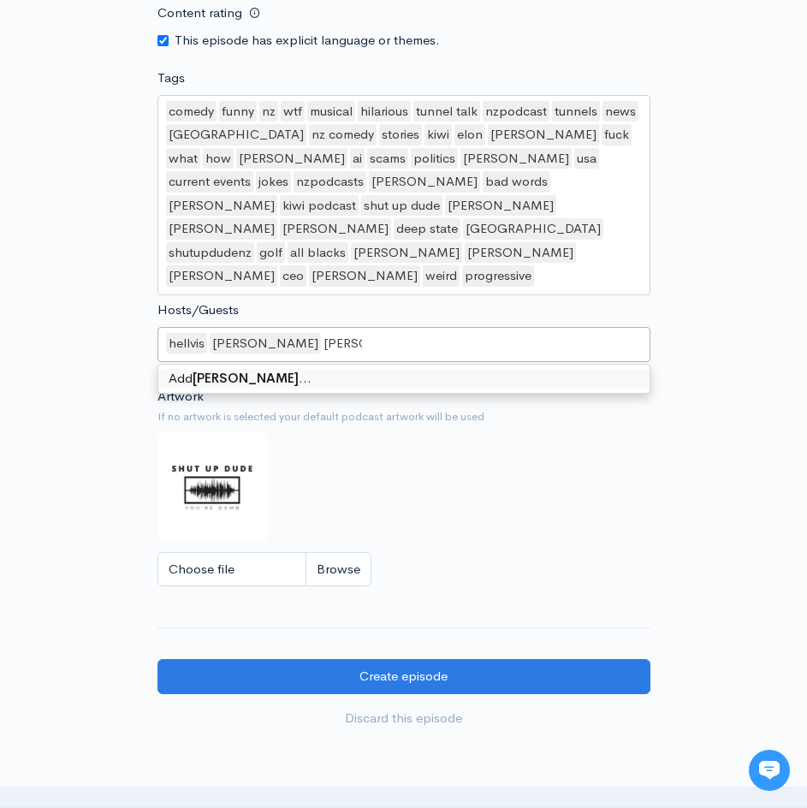
type input "lil huge"
click at [211, 365] on div "Add lil huge …" at bounding box center [403, 379] width 491 height 28
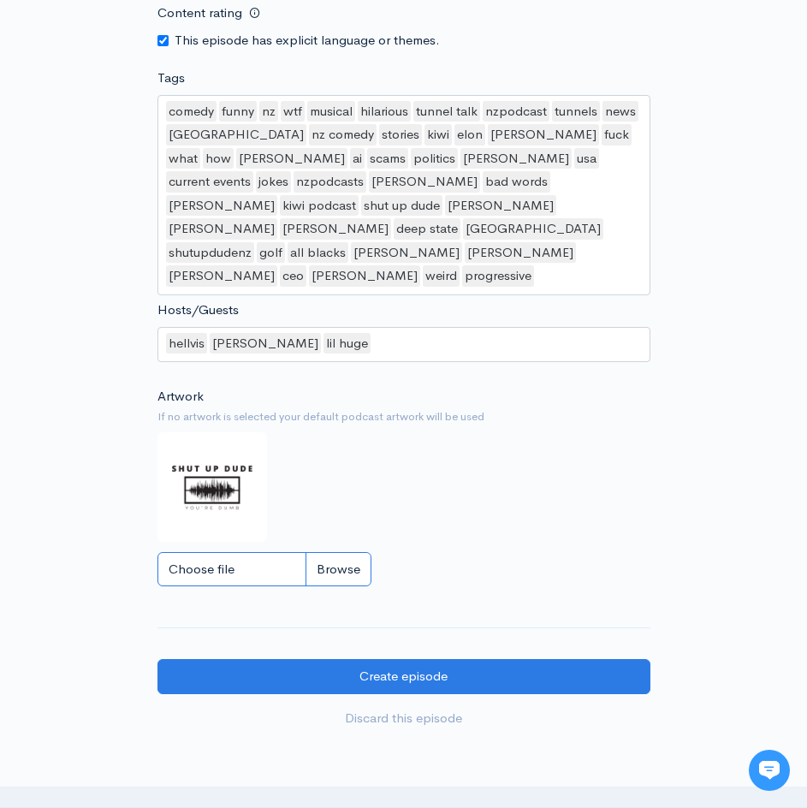
click at [342, 552] on input "Choose file" at bounding box center [264, 569] width 214 height 35
type input "C:\fakepath\a87226eb-c2c5-4fc0-94f0-8e2e07a5c1c8.jfif"
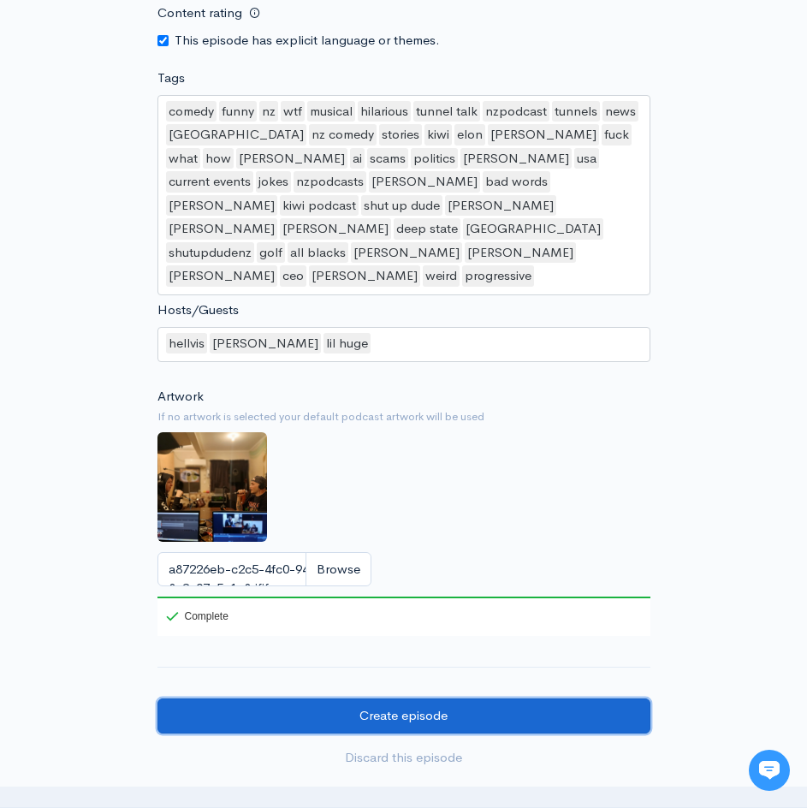
click at [424, 698] on input "Create episode" at bounding box center [403, 715] width 493 height 35
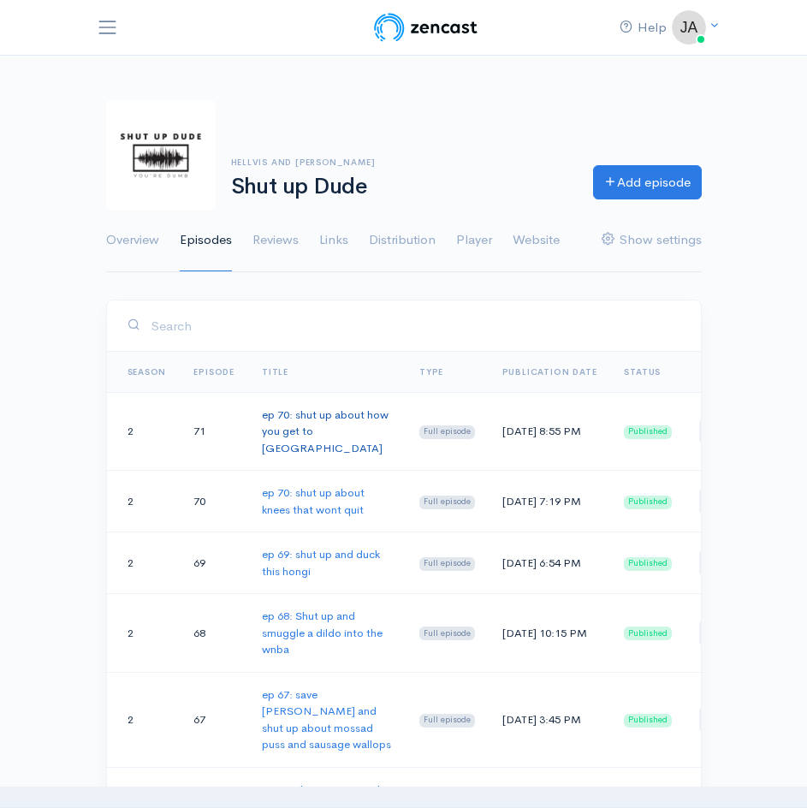
click at [289, 419] on link "ep 70: shut up about how you get to Invercargill" at bounding box center [325, 431] width 127 height 48
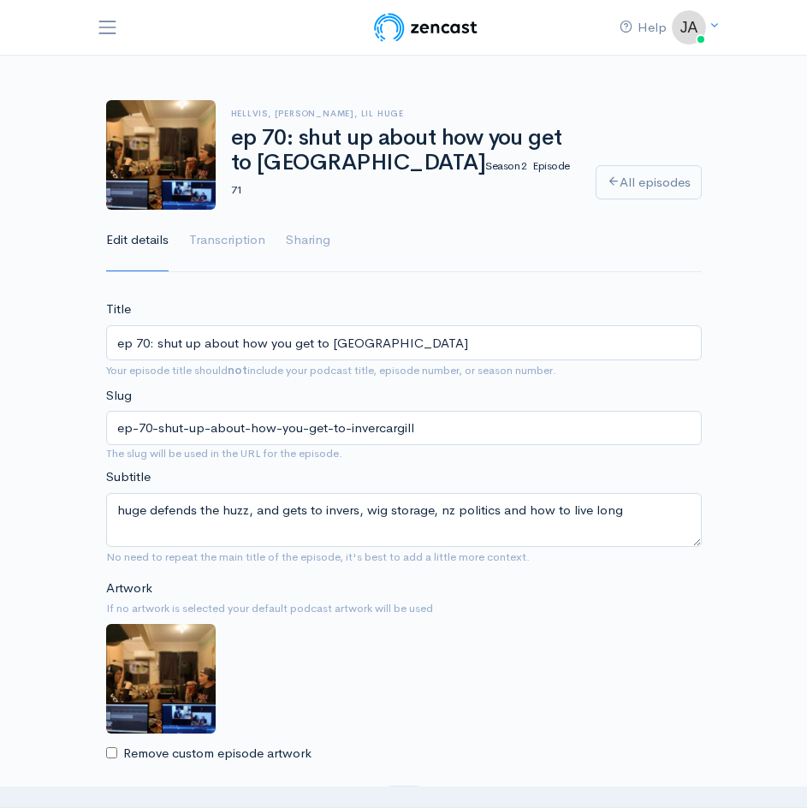
click at [148, 341] on input "ep 70: shut up about how you get to Invercargill" at bounding box center [404, 342] width 596 height 35
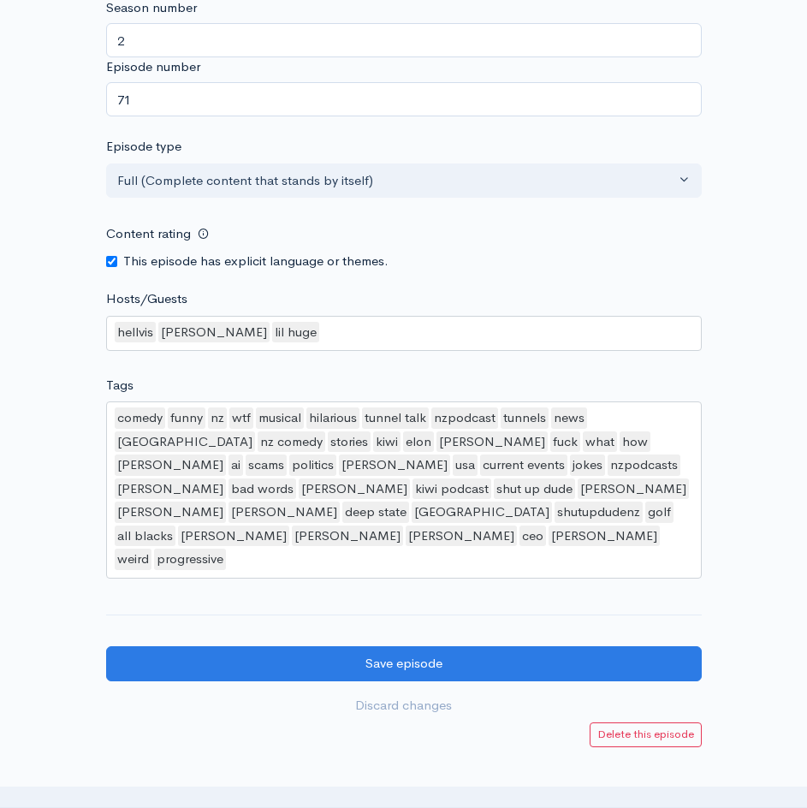
scroll to position [1730, 0]
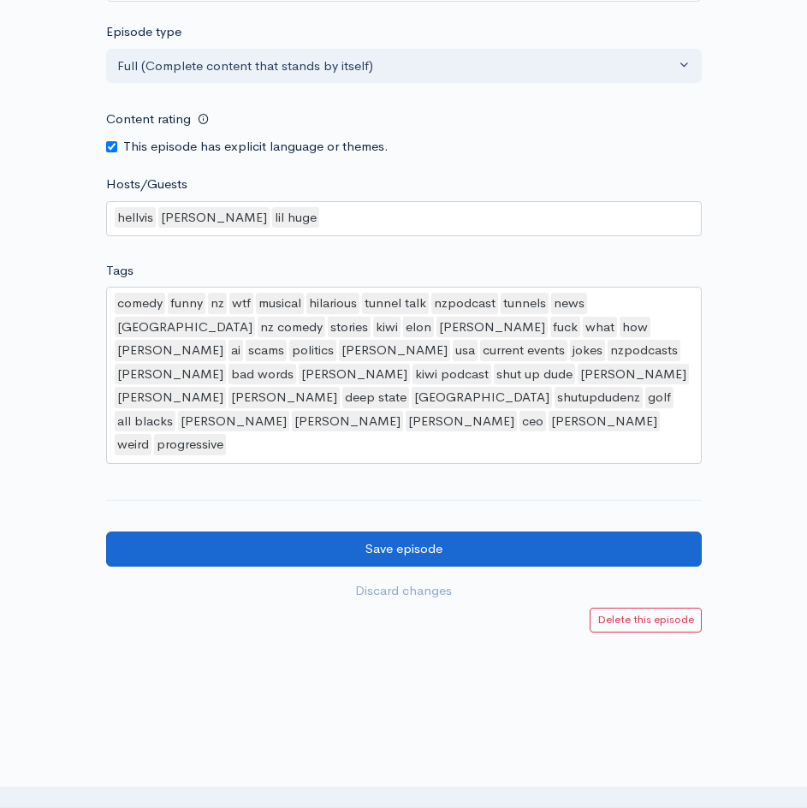
type input "ep 71: shut up about how you get to Invercargill"
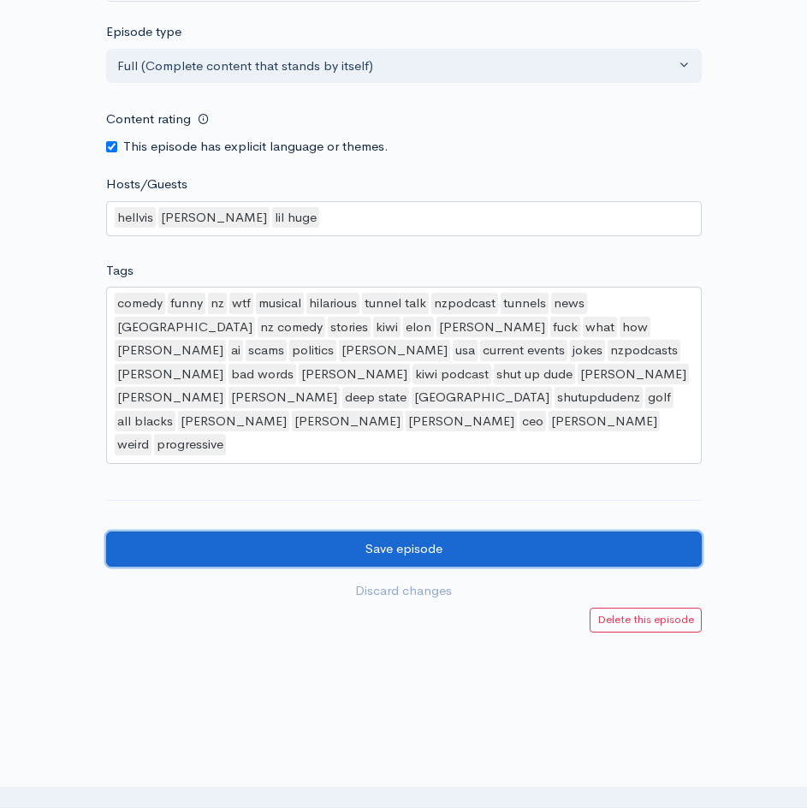
click at [425, 531] on input "Save episode" at bounding box center [404, 548] width 596 height 35
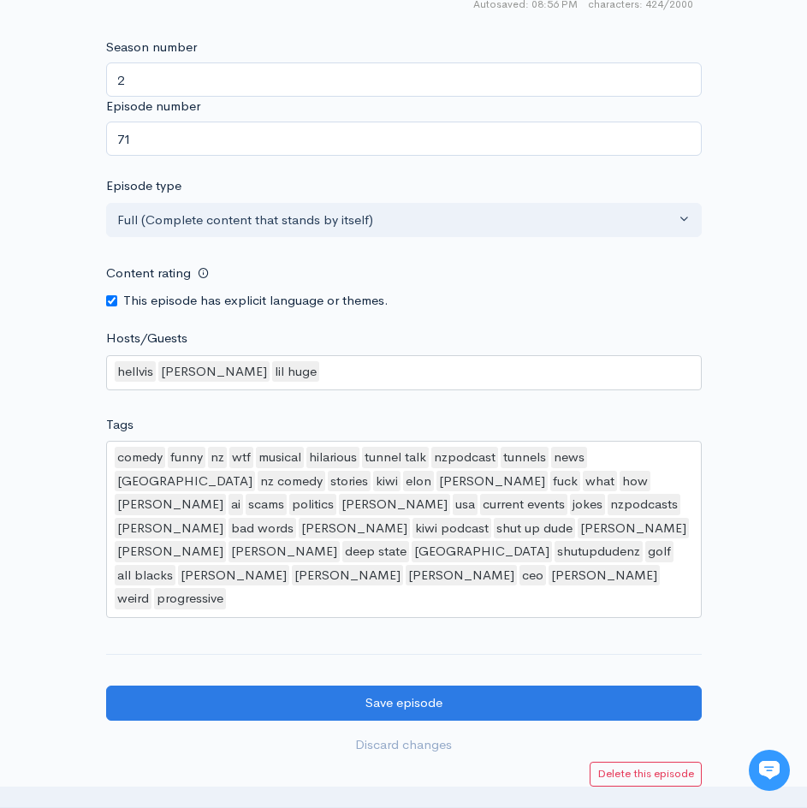
scroll to position [1730, 0]
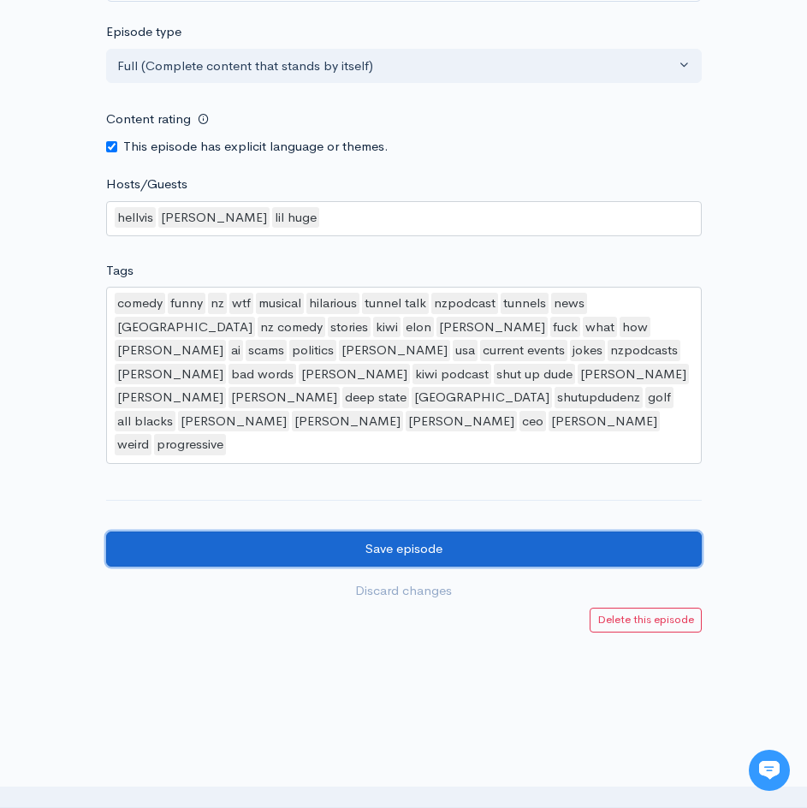
click at [409, 531] on input "Save episode" at bounding box center [404, 548] width 596 height 35
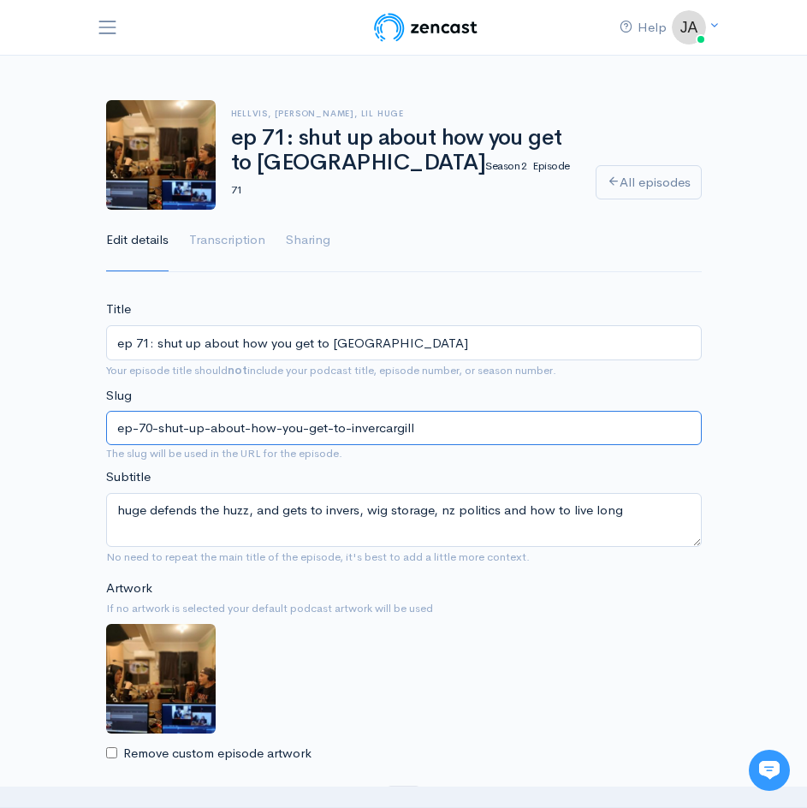
click at [152, 424] on input "ep-70-shut-up-about-how-you-get-to-invercargill" at bounding box center [404, 428] width 596 height 35
type input "ep-71-shut-up-about-how-you-get-to-invercargill"
click at [597, 685] on div "Artwork If no artwork is selected your default podcast artwork will be used Rem…" at bounding box center [404, 670] width 596 height 185
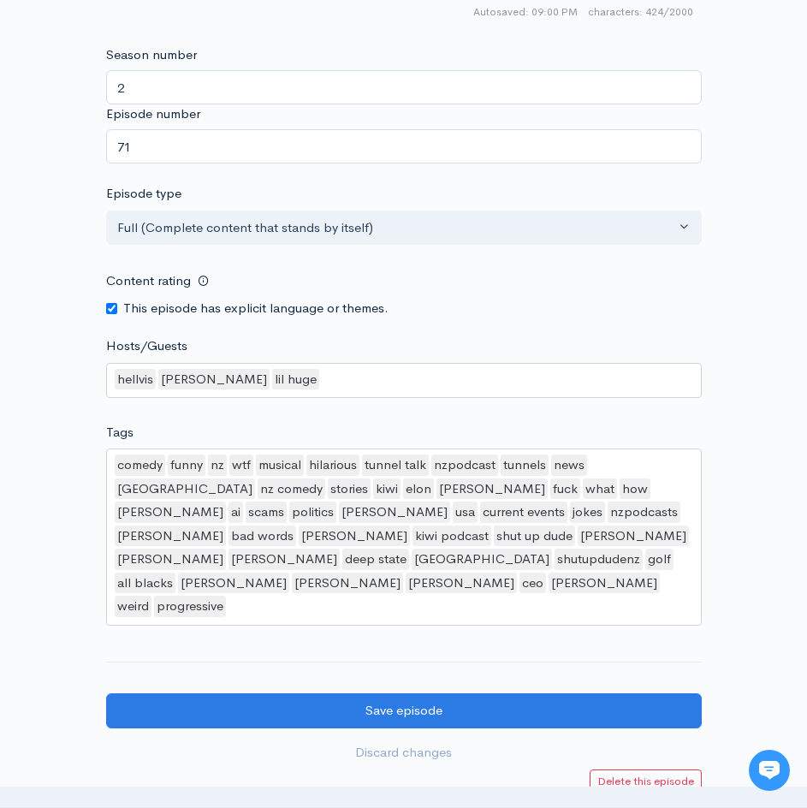
scroll to position [1730, 0]
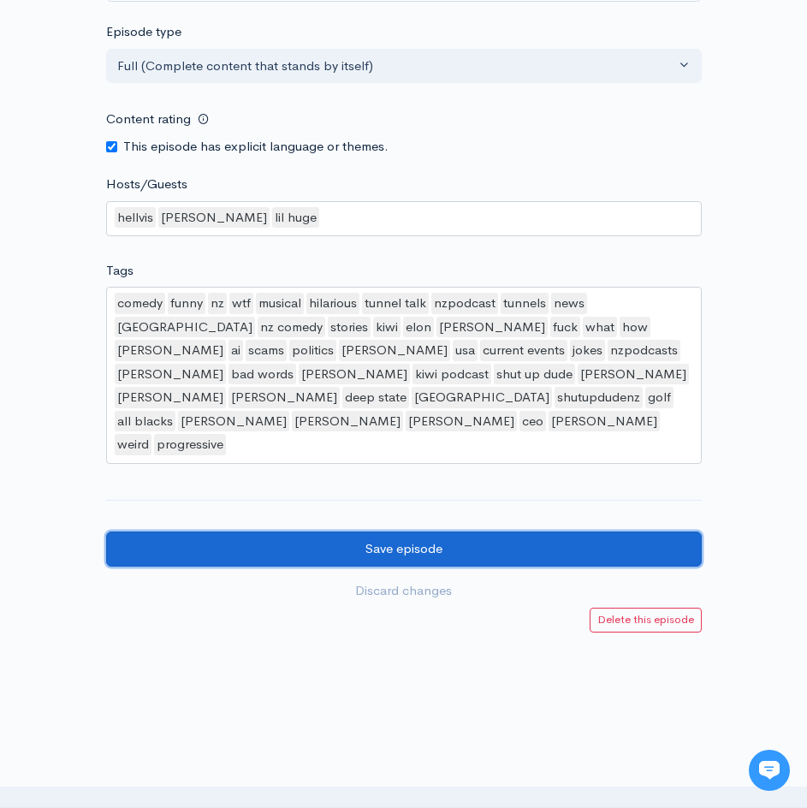
click at [443, 531] on input "Save episode" at bounding box center [404, 548] width 596 height 35
